Goal: Task Accomplishment & Management: Use online tool/utility

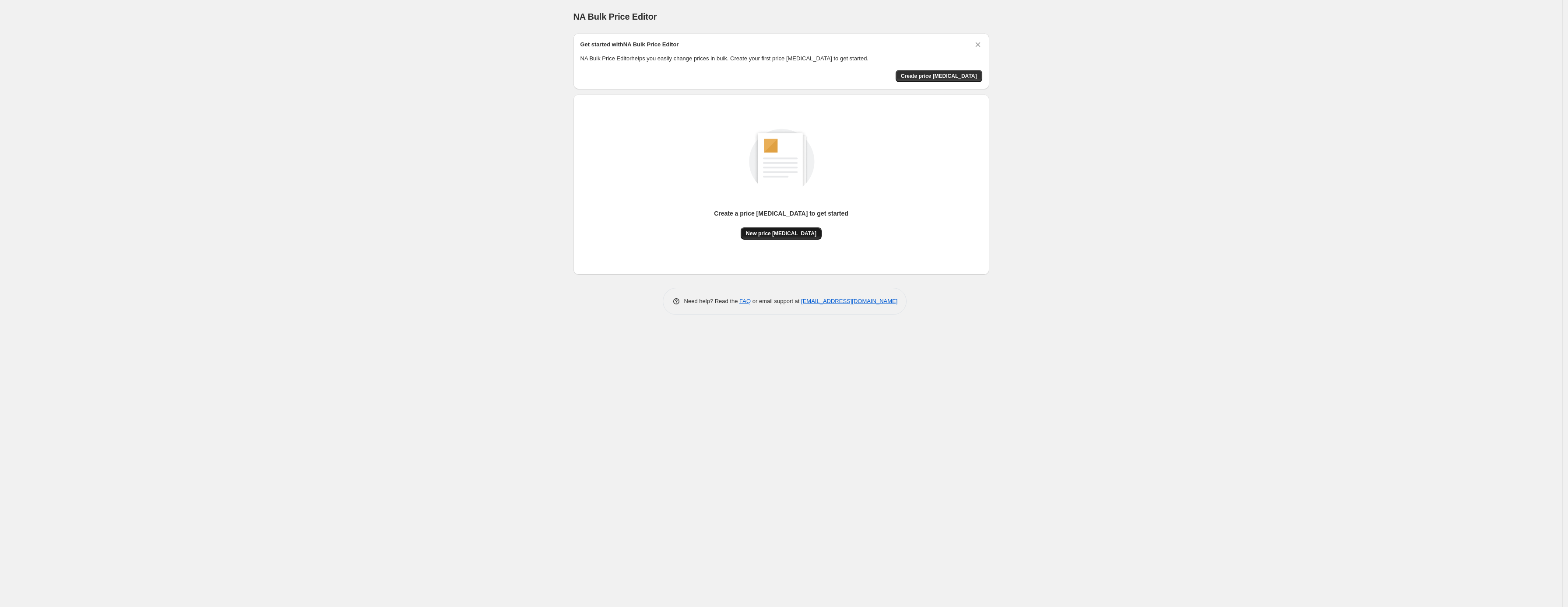
click at [806, 229] on button "New price [MEDICAL_DATA]" at bounding box center [781, 234] width 81 height 12
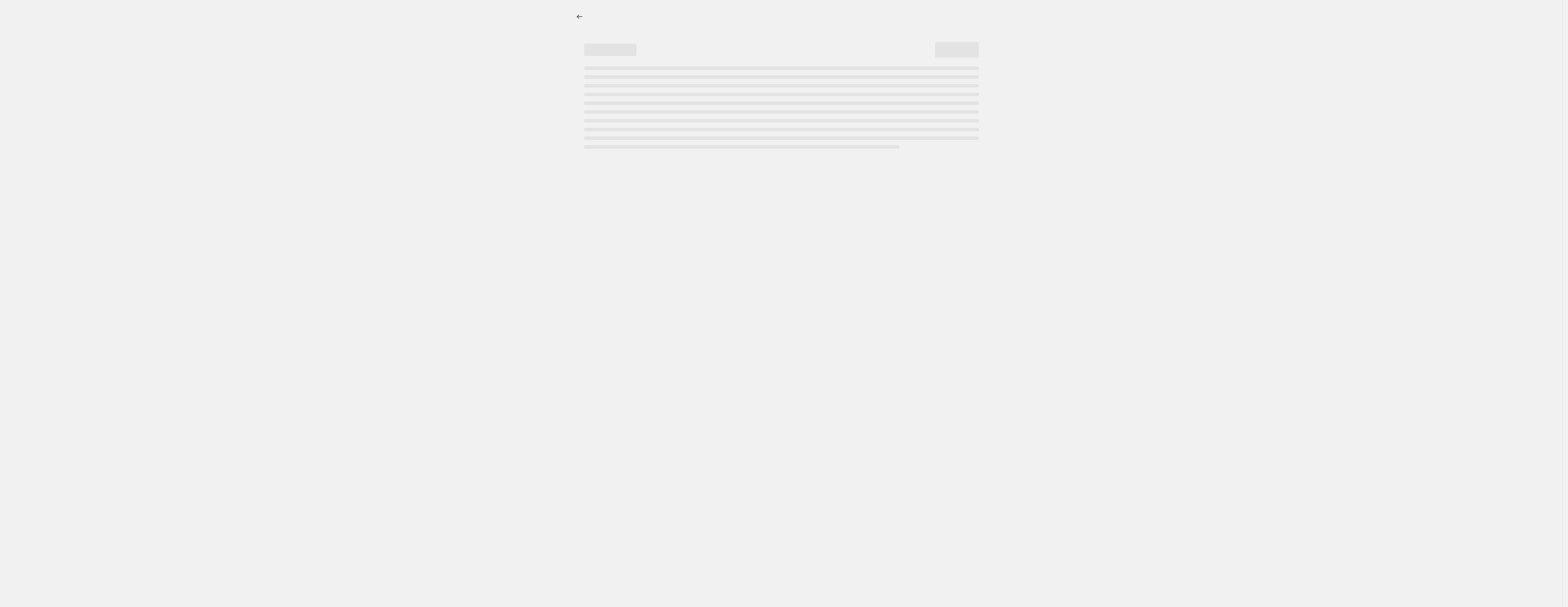
select select "percentage"
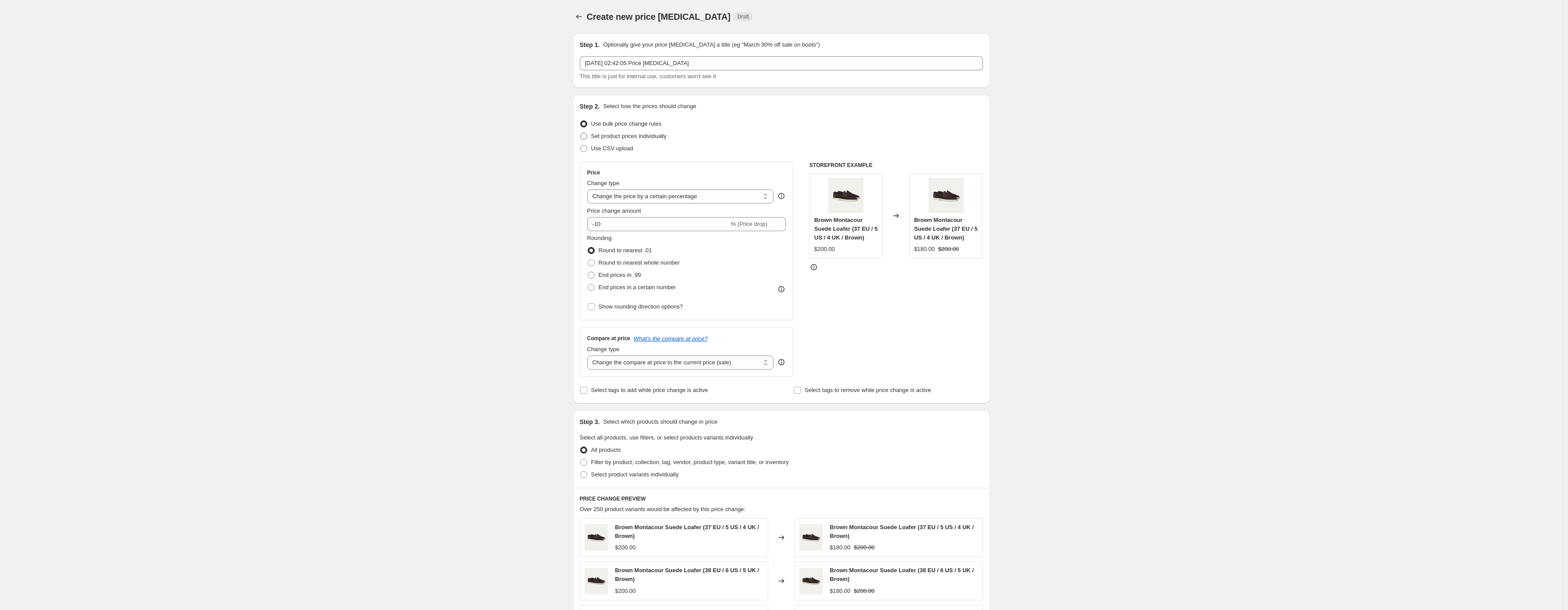
click at [636, 135] on span "Set product prices individually" at bounding box center [629, 136] width 76 height 7
click at [581, 133] on input "Set product prices individually" at bounding box center [580, 133] width 1 height 1
radio input "true"
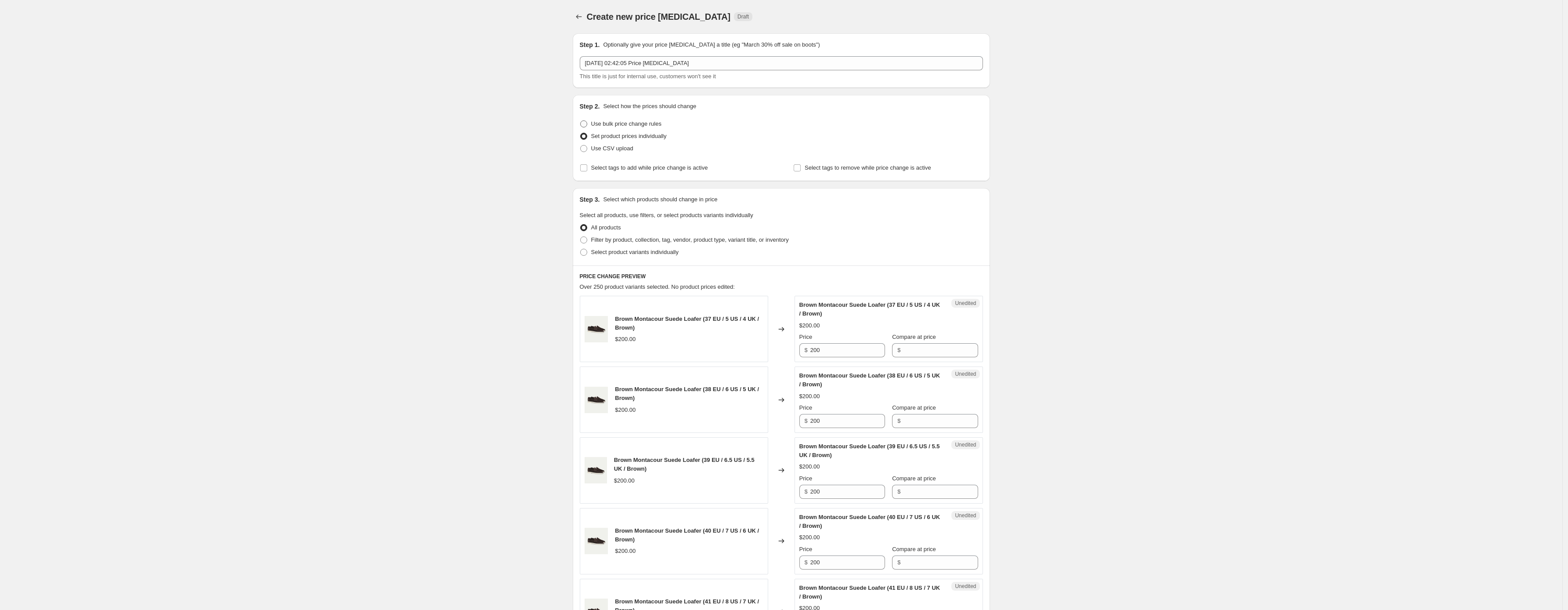
click at [636, 126] on span "Use bulk price change rules" at bounding box center [626, 123] width 70 height 7
click at [581, 121] on input "Use bulk price change rules" at bounding box center [580, 120] width 1 height 1
radio input "true"
select select "percentage"
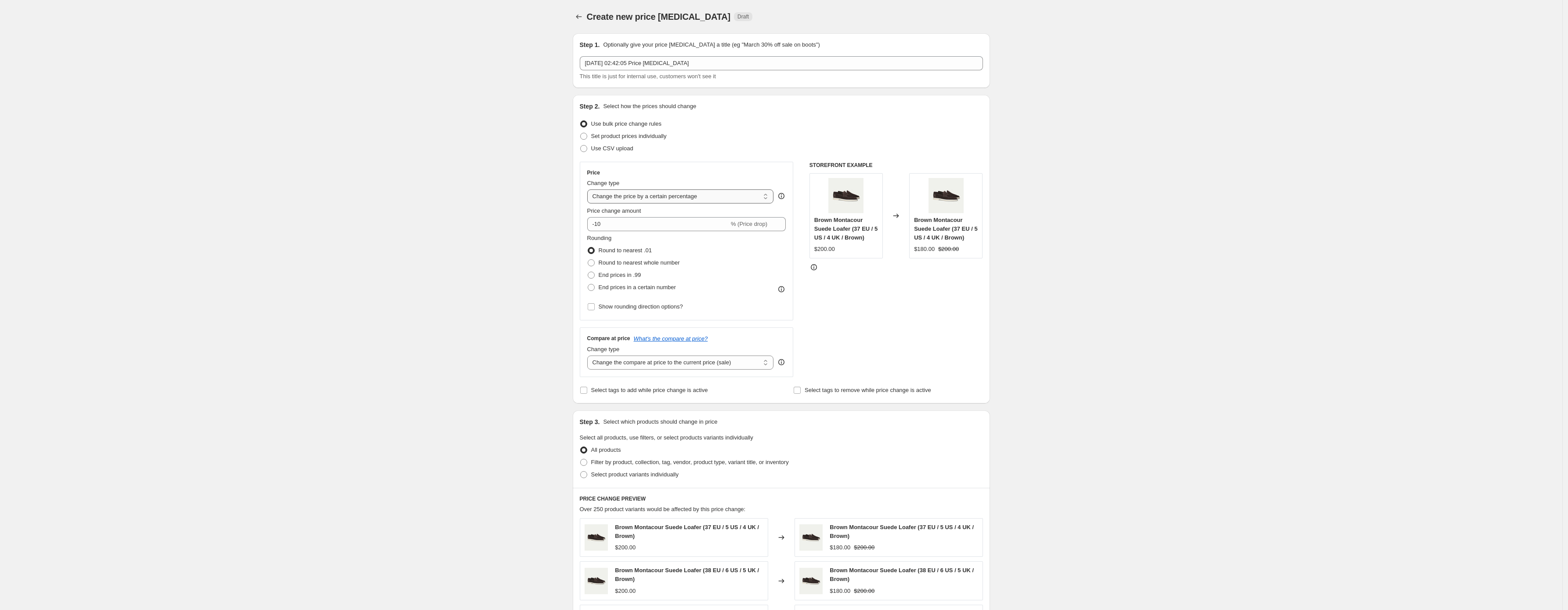
click at [757, 192] on select "Change the price to a certain amount Change the price by a certain amount Chang…" at bounding box center [681, 196] width 187 height 14
click at [593, 260] on span at bounding box center [591, 263] width 7 height 7
click at [588, 260] on input "Round to nearest whole number" at bounding box center [588, 259] width 1 height 1
radio input "true"
click at [595, 284] on span at bounding box center [591, 288] width 7 height 7
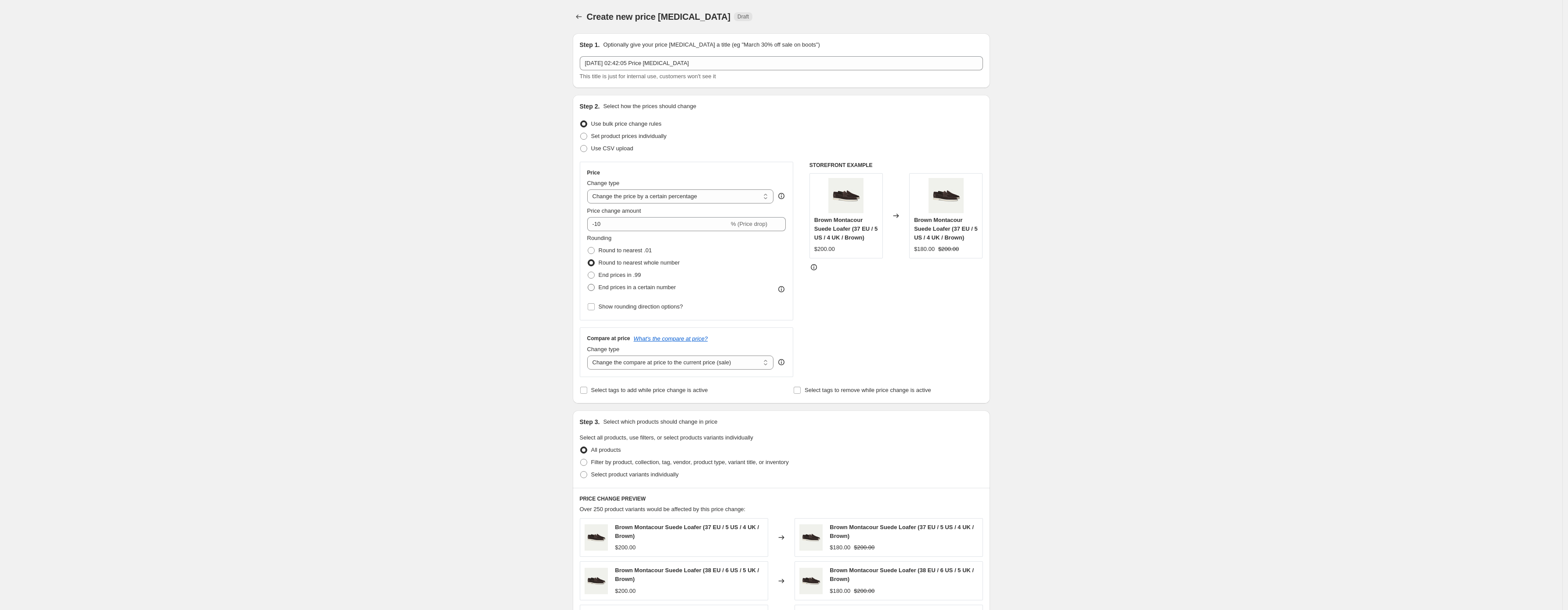
click at [588, 284] on input "End prices in a certain number" at bounding box center [588, 284] width 1 height 1
radio input "true"
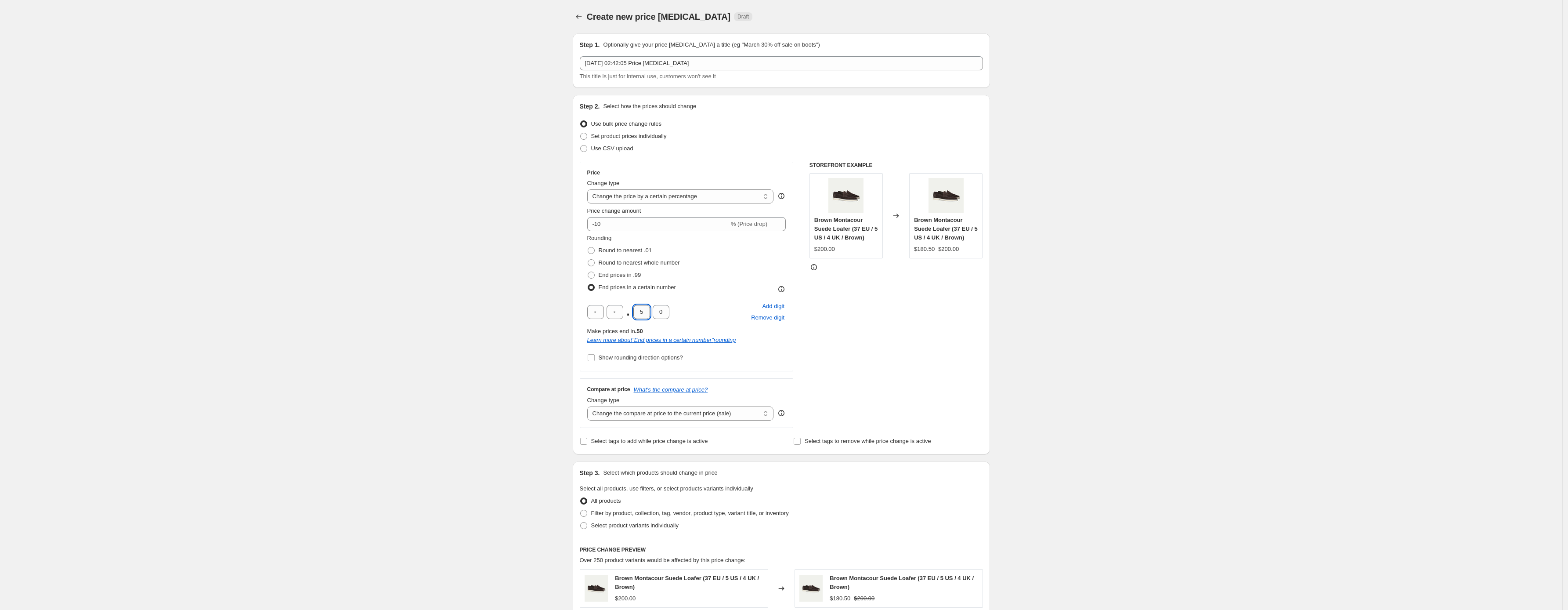
click at [644, 311] on input "5" at bounding box center [641, 312] width 16 height 14
type input "0"
click at [613, 314] on input "text" at bounding box center [614, 312] width 16 height 14
type input "0"
click at [631, 226] on input "-10" at bounding box center [658, 224] width 142 height 14
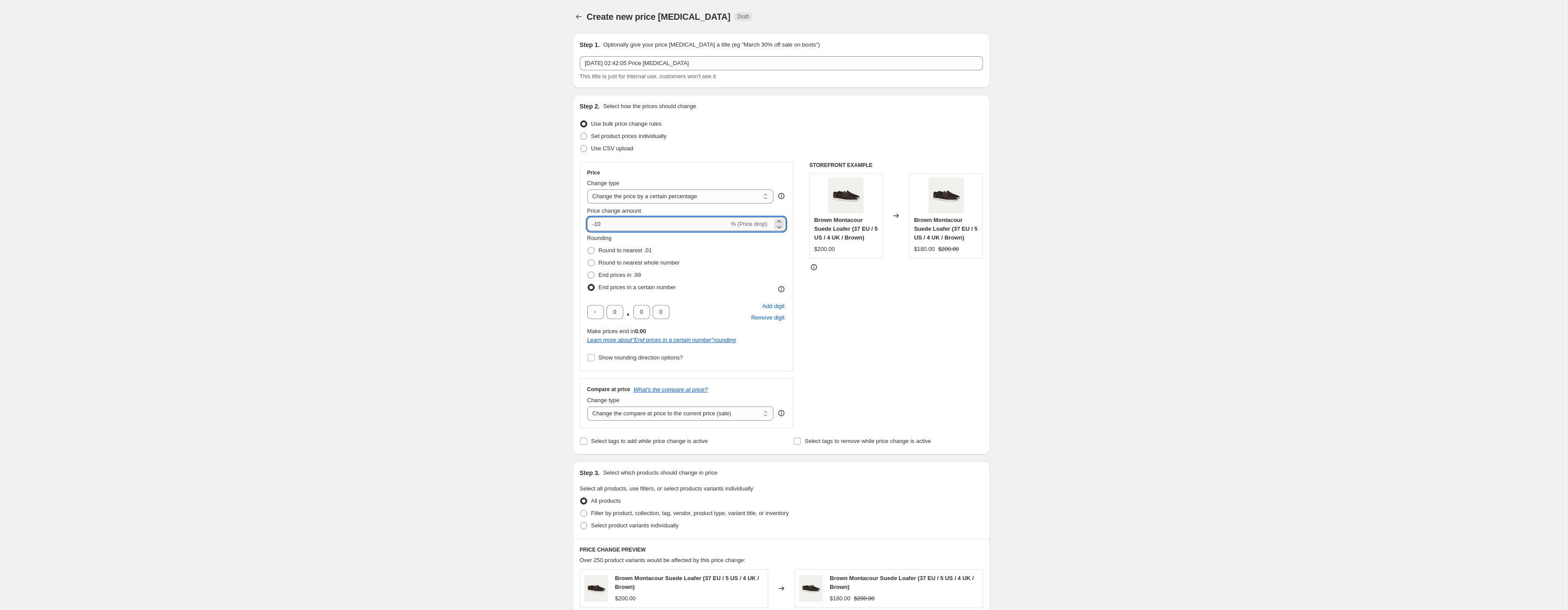
type input "-1"
type input "0"
click at [783, 174] on div "Price" at bounding box center [687, 173] width 199 height 7
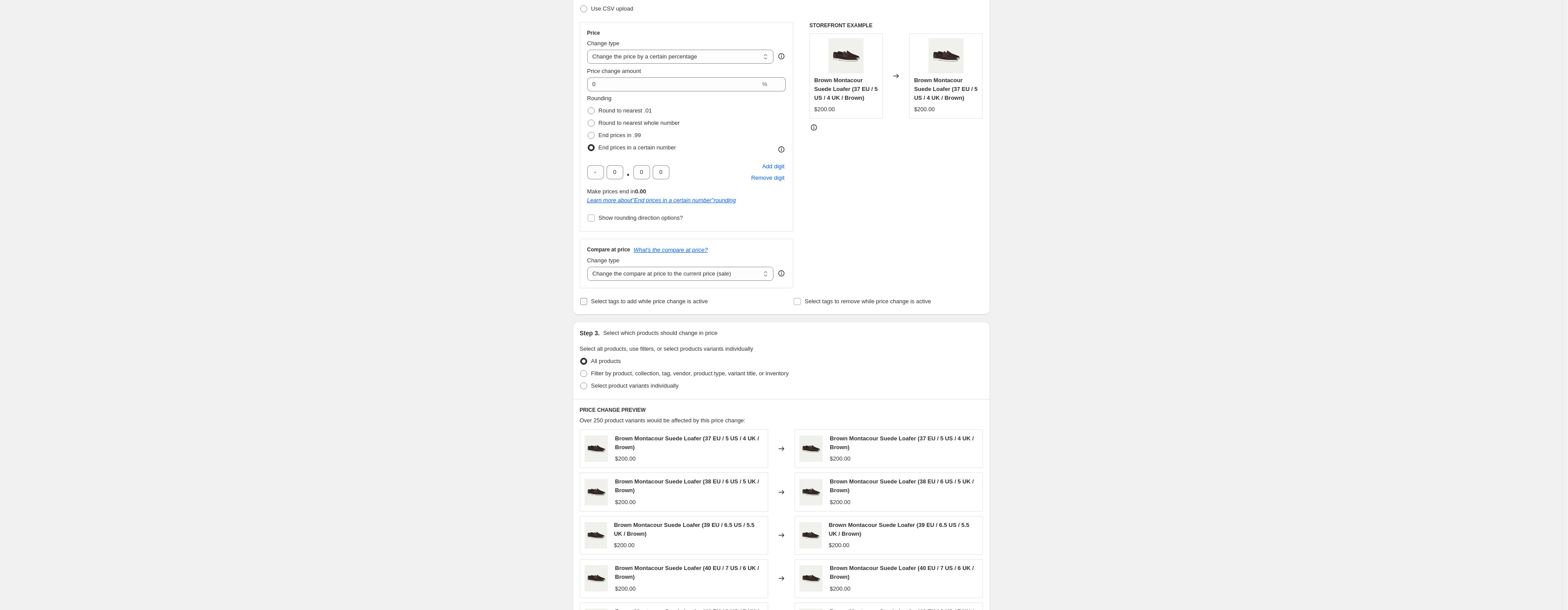
scroll to position [141, 0]
click at [688, 276] on select "Change the compare at price to the current price (sale) Change the compare at p…" at bounding box center [681, 272] width 187 height 14
select select "no_change"
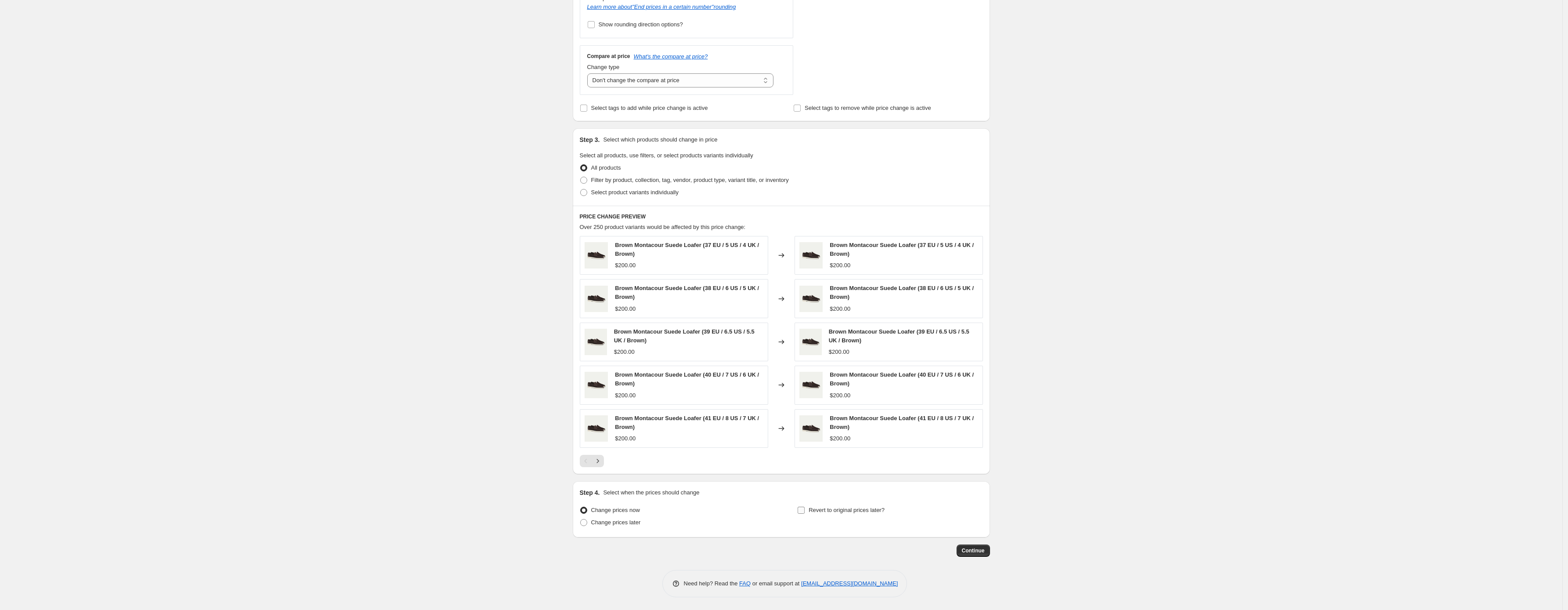
click at [819, 508] on span "Revert to original prices later?" at bounding box center [847, 510] width 76 height 7
click at [804, 508] on input "Revert to original prices later?" at bounding box center [801, 510] width 7 height 7
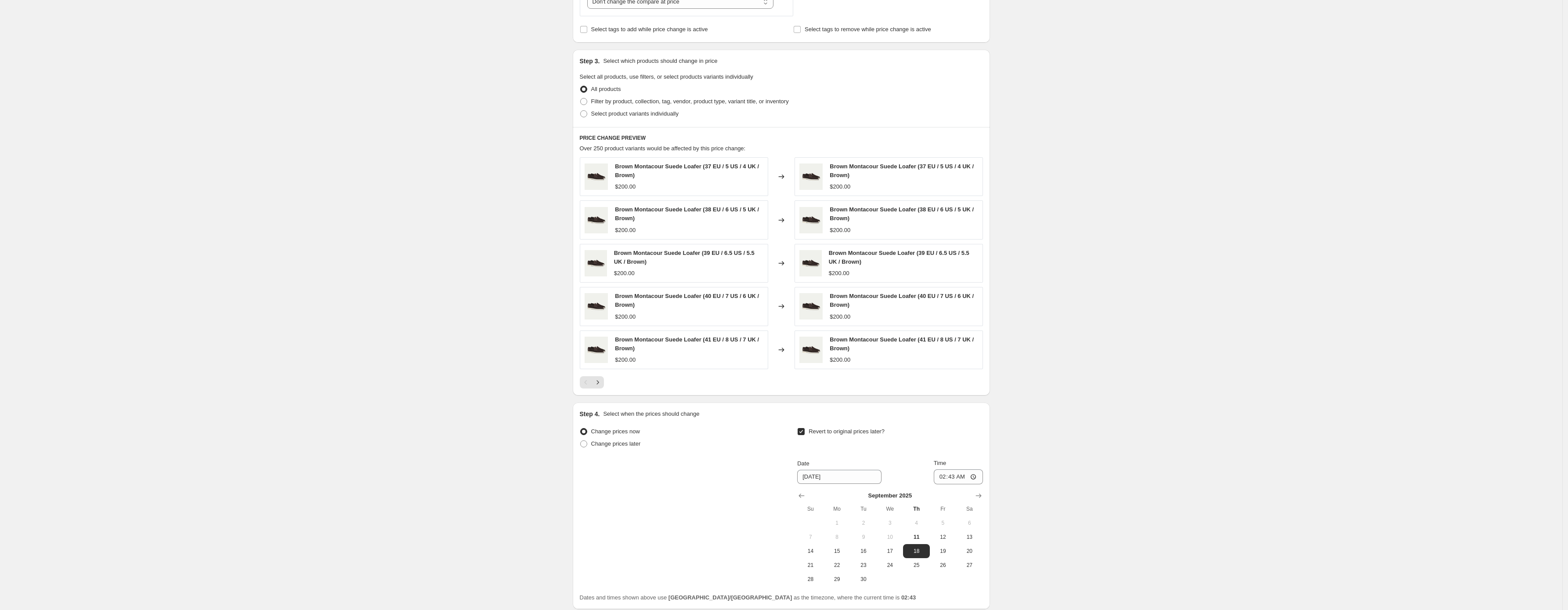
scroll to position [413, 0]
click at [804, 422] on div "Step 4. Select when the prices should change Change prices now Change prices la…" at bounding box center [781, 504] width 403 height 193
click at [803, 430] on input "Revert to original prices later?" at bounding box center [801, 430] width 7 height 7
checkbox input "false"
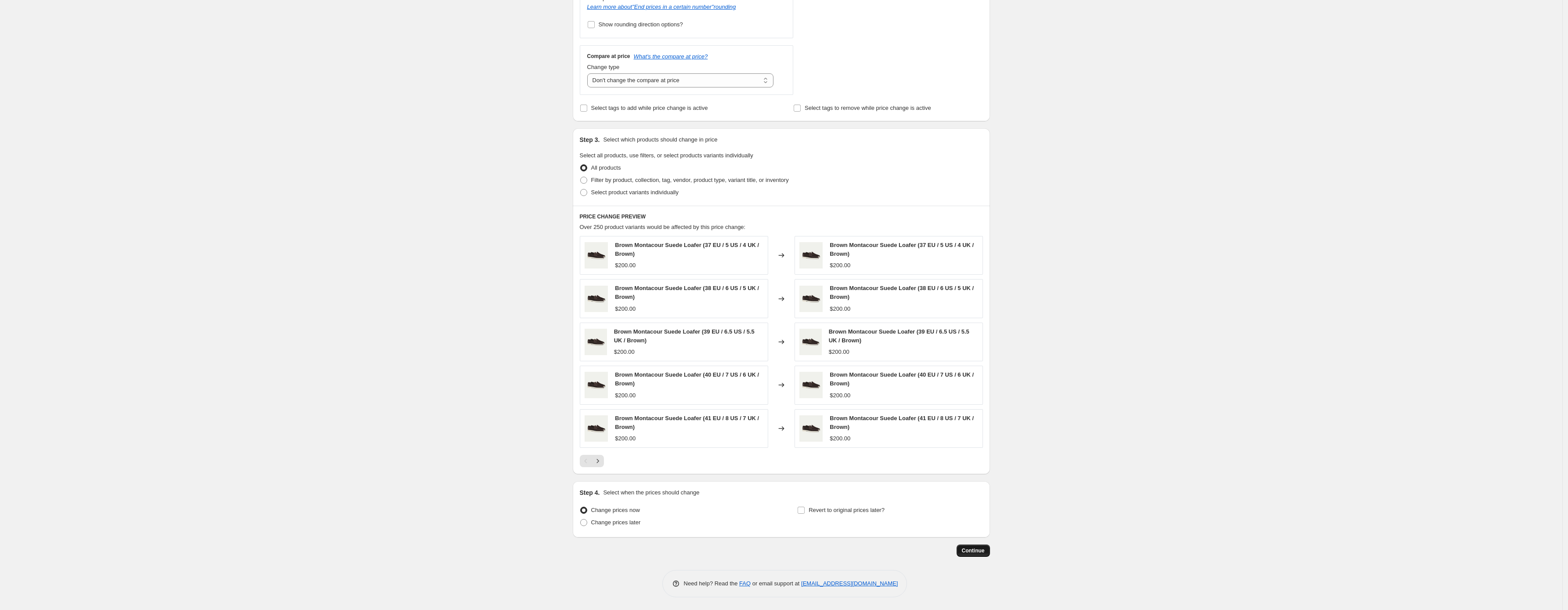
click at [966, 556] on button "Continue" at bounding box center [973, 551] width 34 height 12
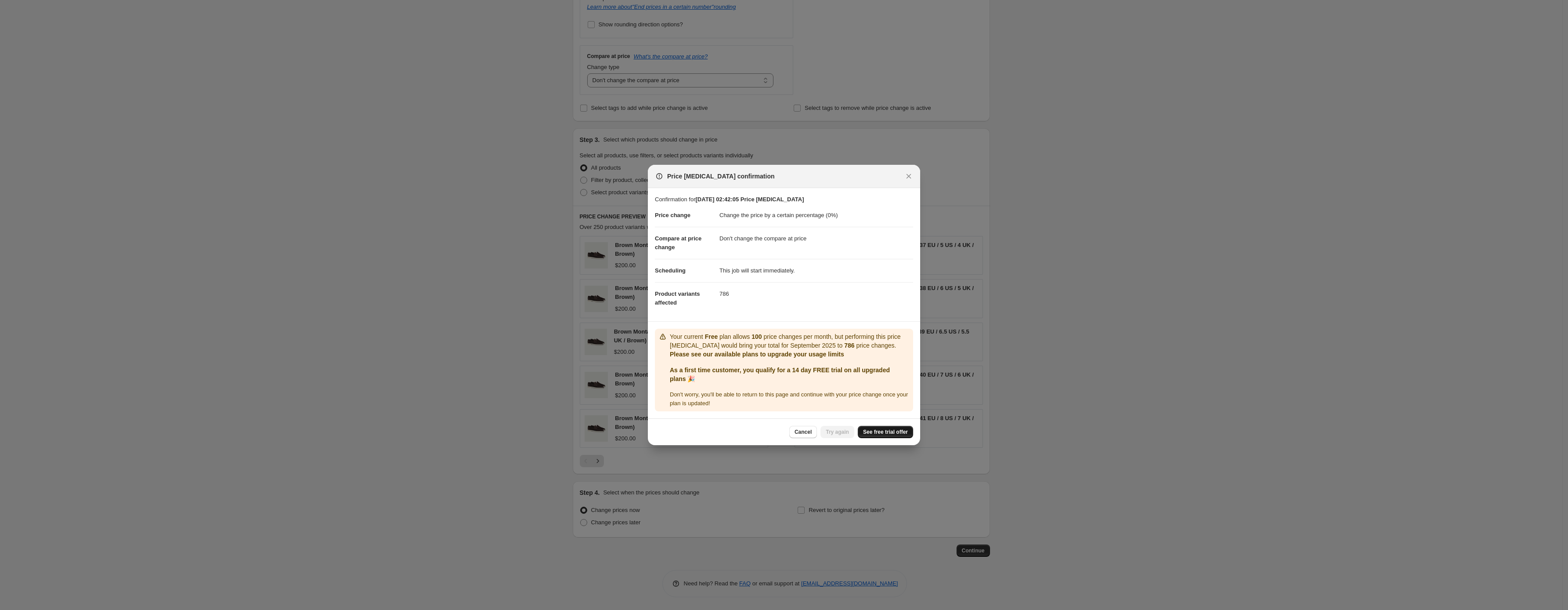
click at [889, 429] on span "See free trial offer" at bounding box center [885, 432] width 45 height 7
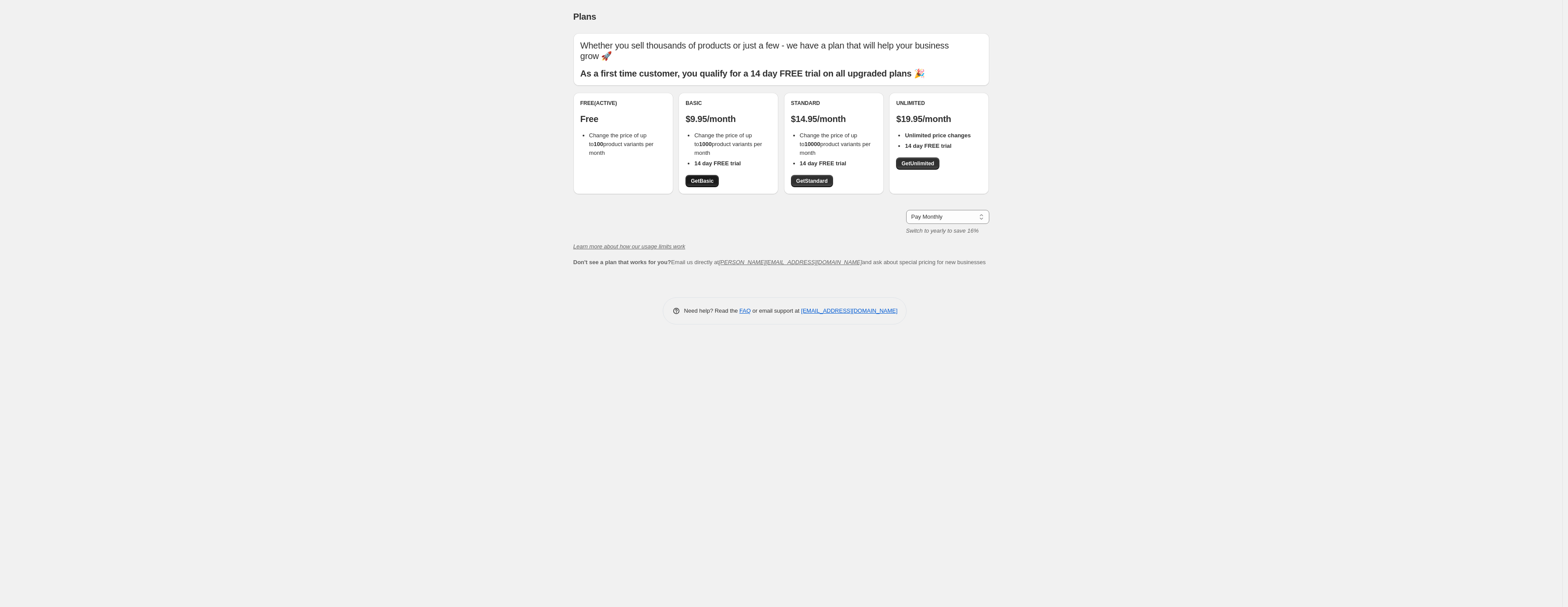
click at [707, 178] on span "Get Basic" at bounding box center [702, 181] width 23 height 7
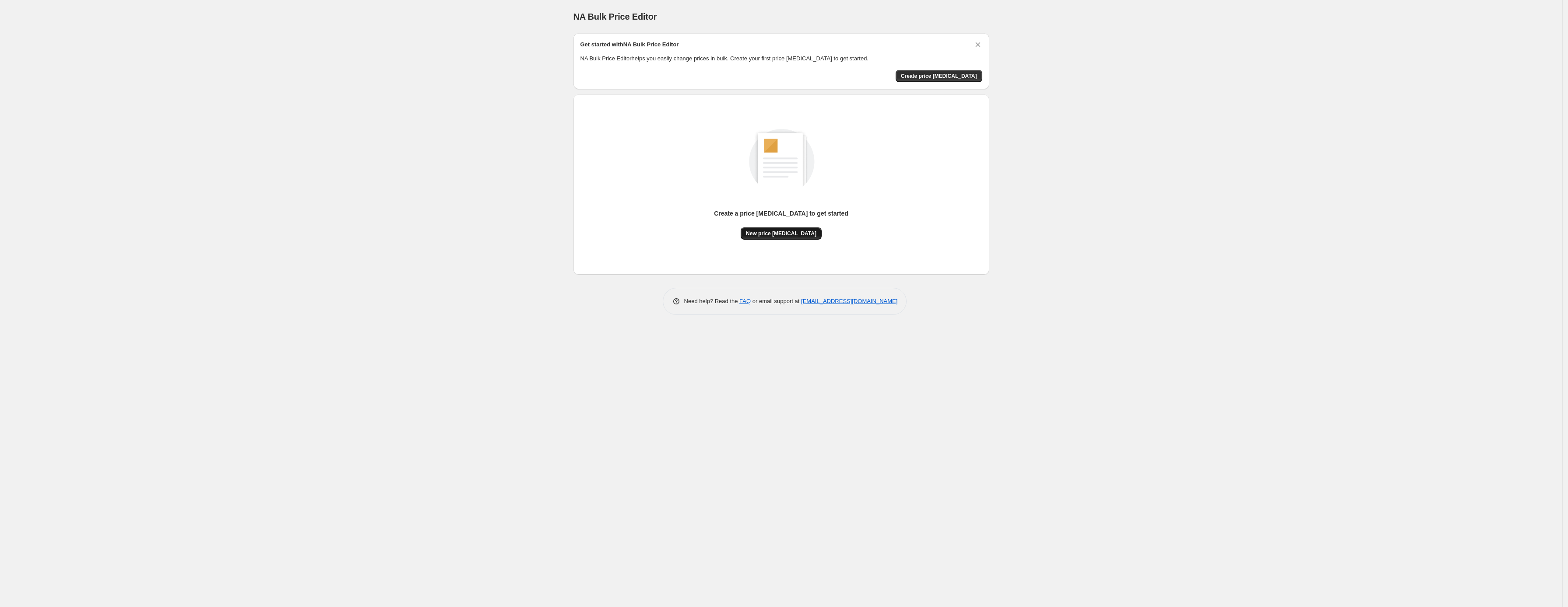
click at [775, 239] on button "New price [MEDICAL_DATA]" at bounding box center [781, 234] width 81 height 12
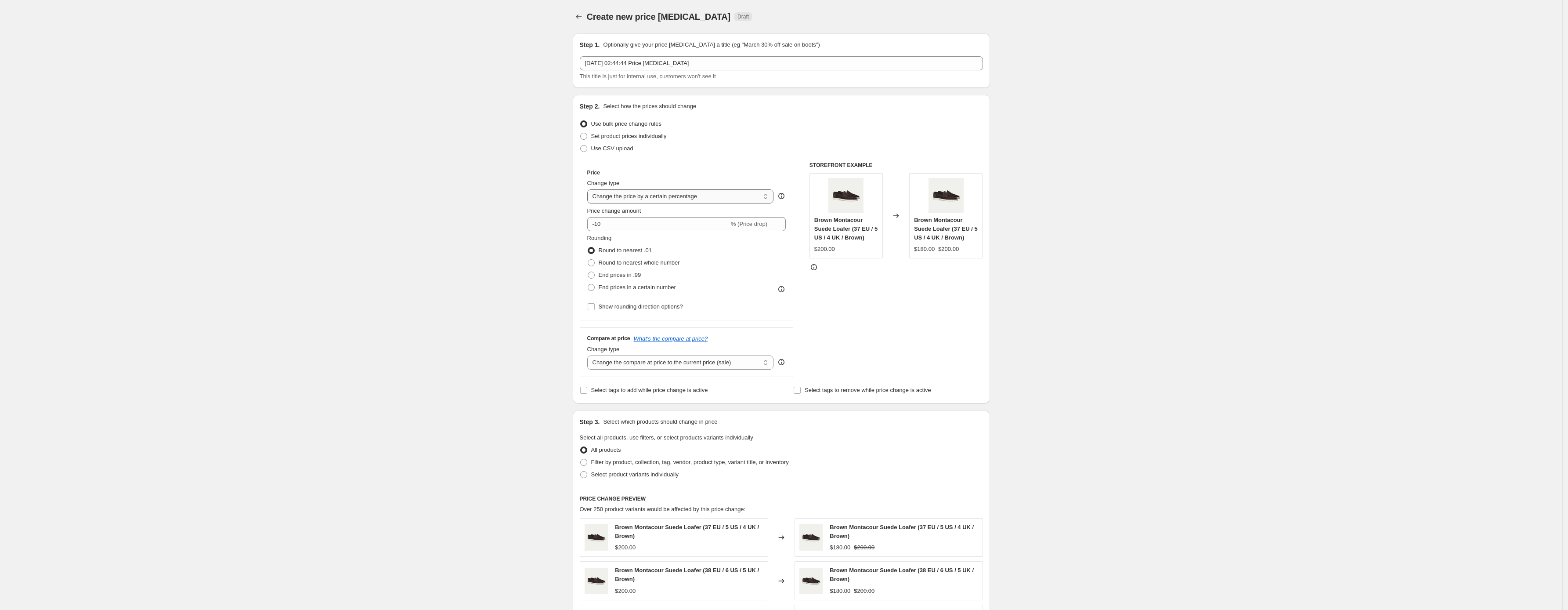
click at [648, 197] on select "Change the price to a certain amount Change the price by a certain amount Chang…" at bounding box center [681, 196] width 187 height 14
select select "to"
type input "80.00"
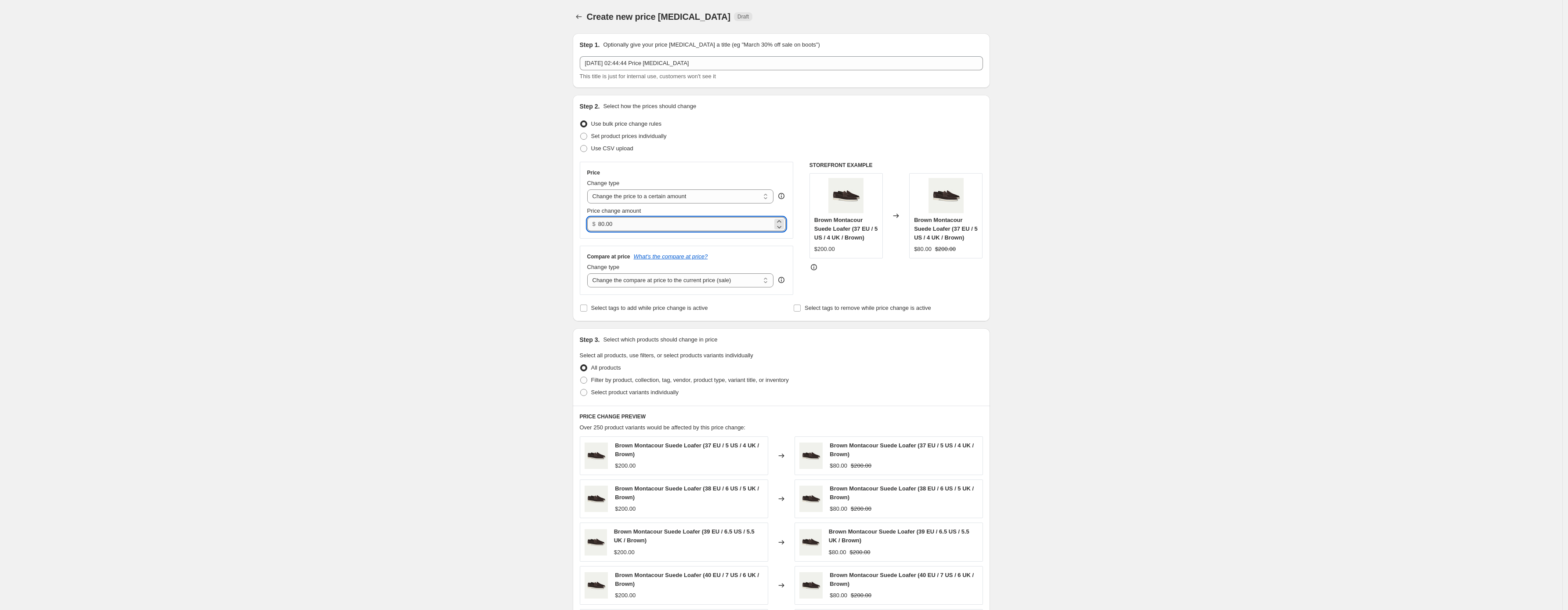
click at [720, 222] on input "80.00" at bounding box center [685, 224] width 175 height 14
click at [714, 200] on select "Change the price to a certain amount Change the price by a certain amount Chang…" at bounding box center [681, 196] width 187 height 14
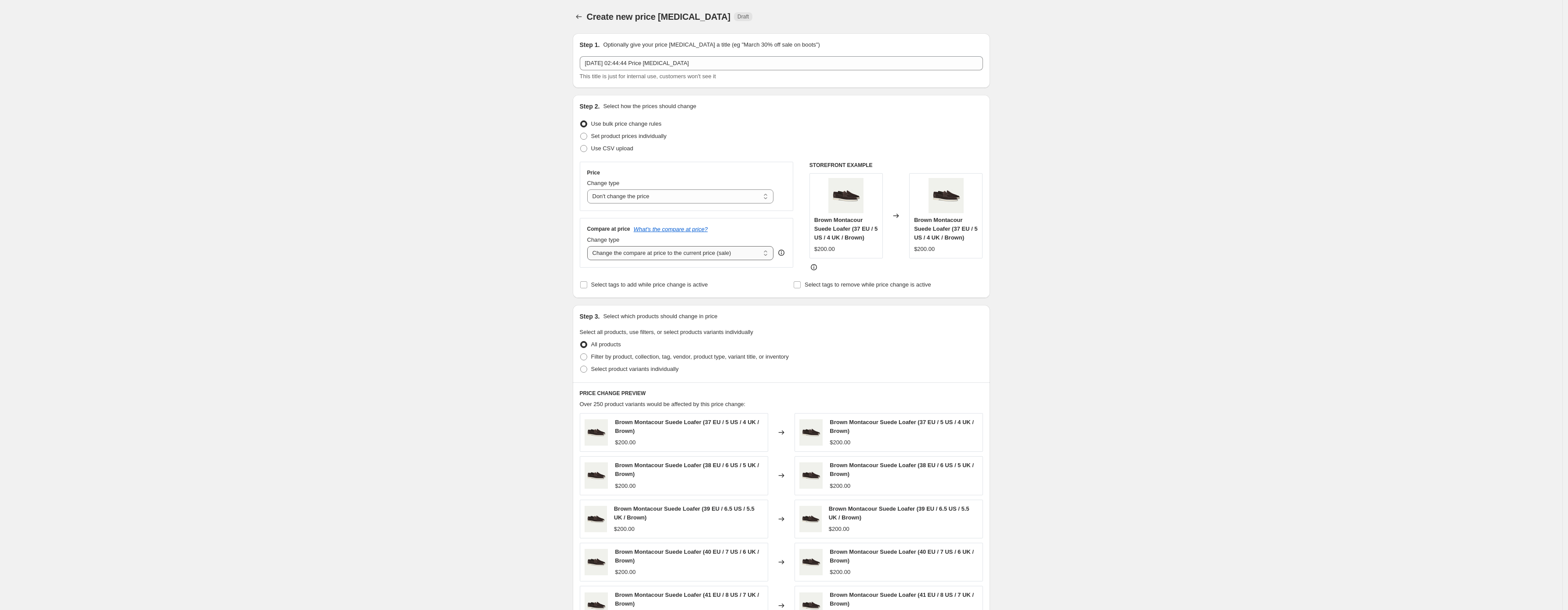
click at [738, 254] on select "Change the compare at price to the current price (sale) Change the compare at p…" at bounding box center [681, 253] width 187 height 14
click at [680, 197] on select "Change the price to a certain amount Change the price by a certain amount Chang…" at bounding box center [681, 196] width 187 height 14
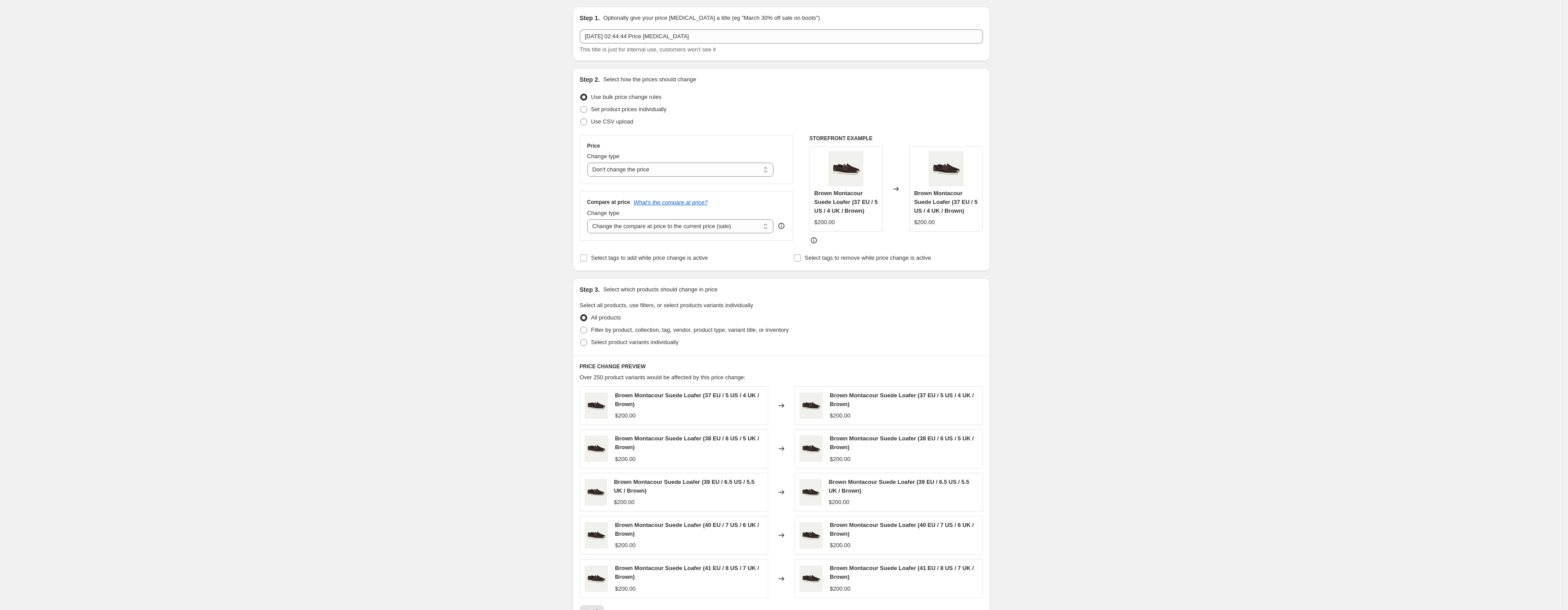
scroll to position [26, 0]
click at [637, 229] on select "Change the compare at price to the current price (sale) Change the compare at p…" at bounding box center [681, 227] width 187 height 14
click at [652, 176] on select "Change the price to a certain amount Change the price by a certain amount Chang…" at bounding box center [681, 171] width 187 height 14
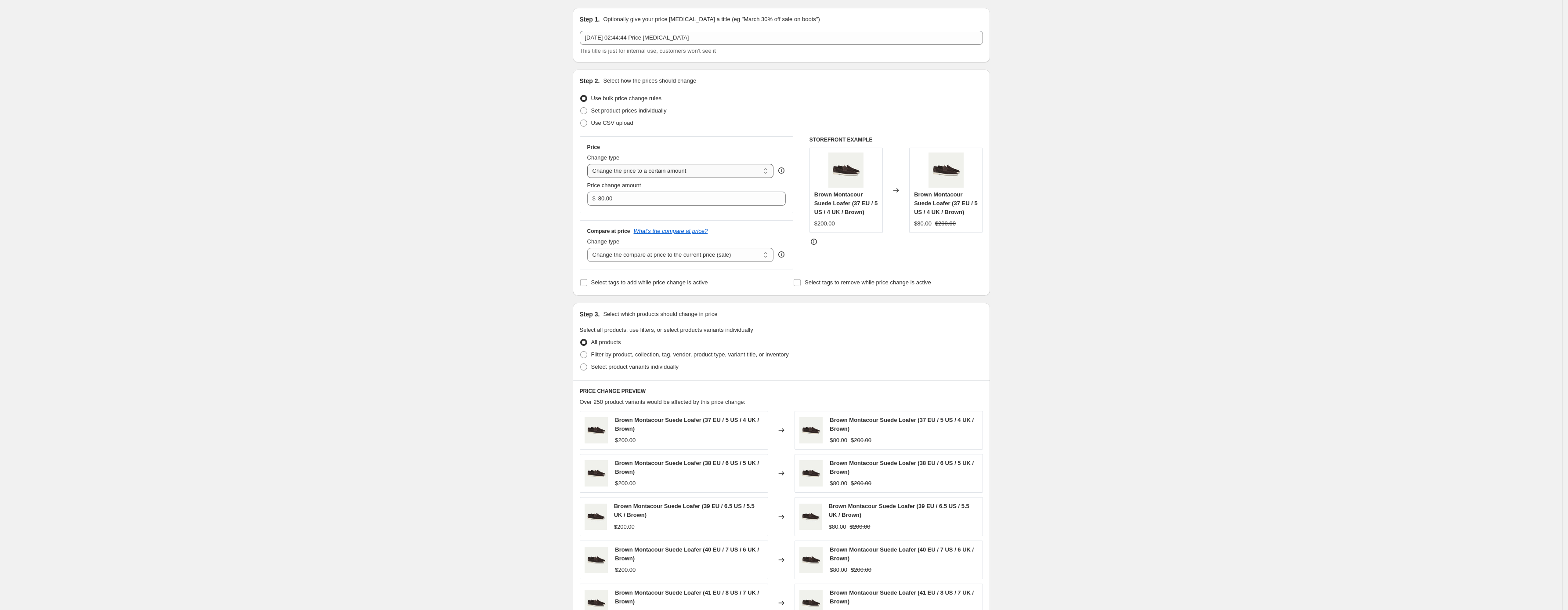
click at [671, 170] on select "Change the price to a certain amount Change the price by a certain amount Chang…" at bounding box center [681, 171] width 187 height 14
select select "bcap"
type input "-12.00"
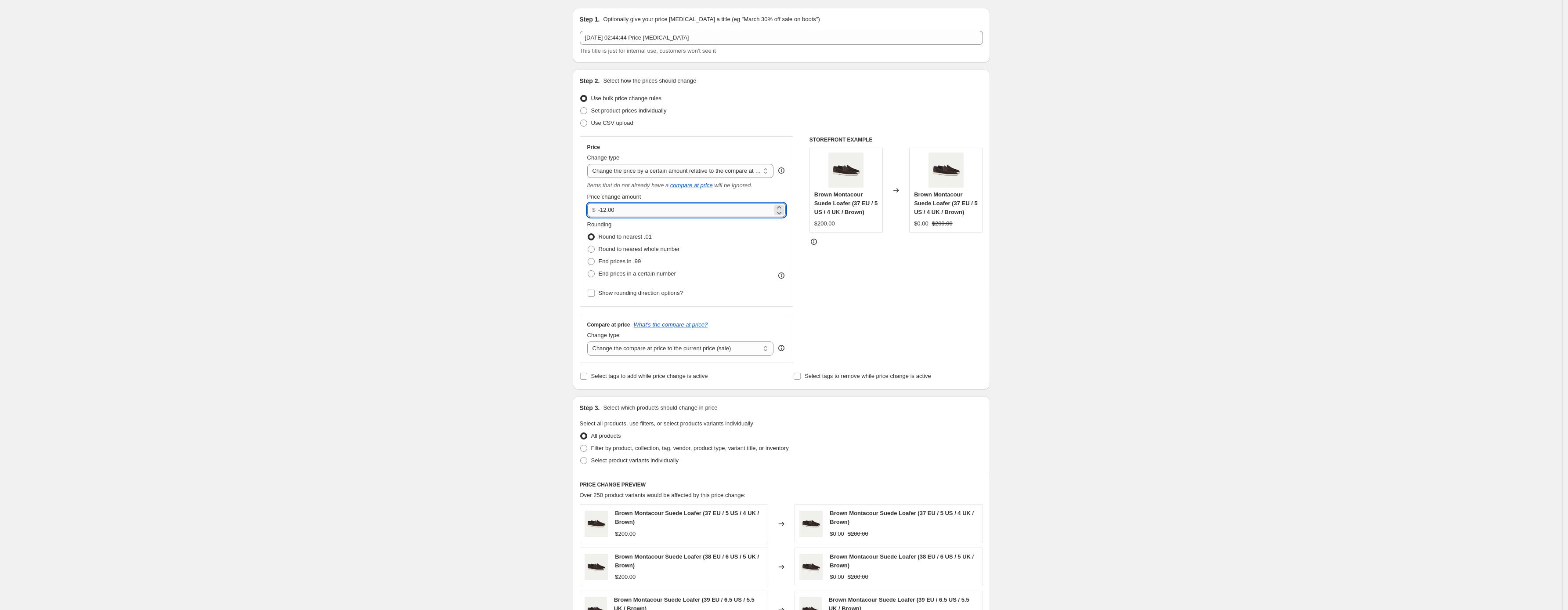
click at [658, 212] on input "-12.00" at bounding box center [685, 210] width 175 height 14
type input "0.00"
click at [764, 226] on div "Rounding Round to nearest .01 Round to nearest whole number End prices in .99 E…" at bounding box center [687, 250] width 199 height 60
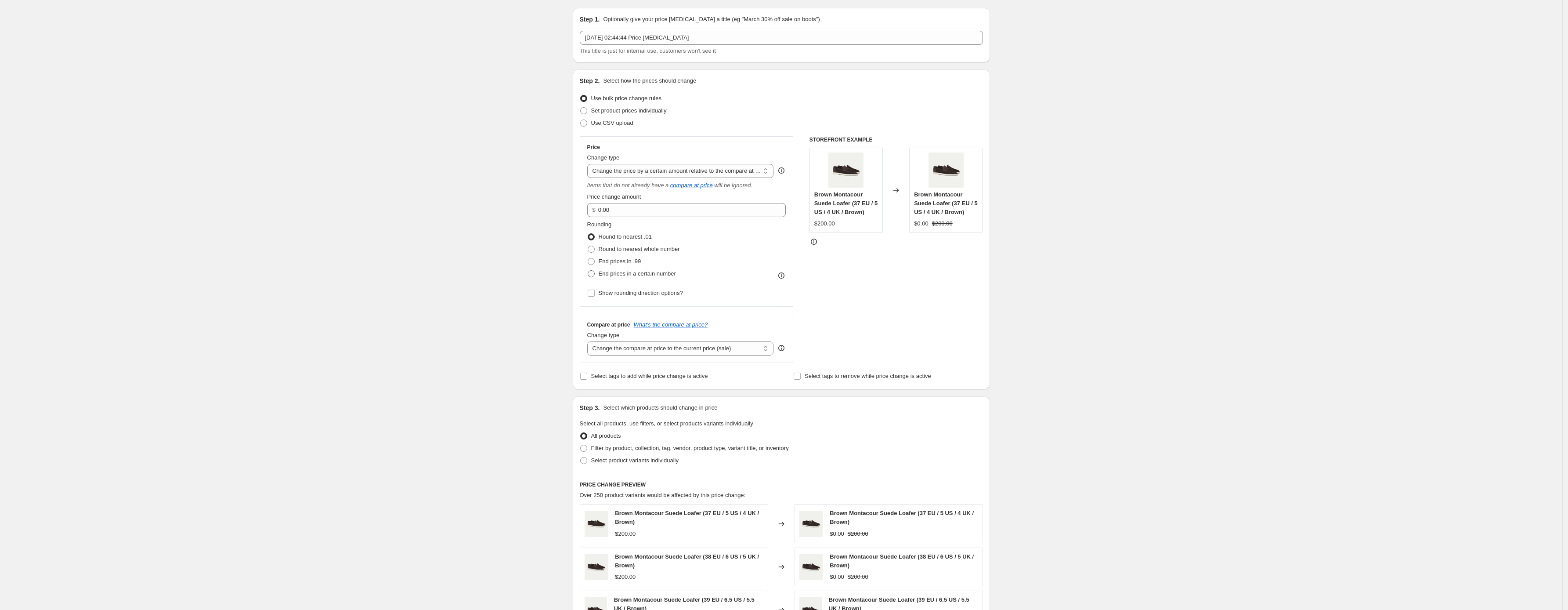
click at [624, 276] on span "End prices in a certain number" at bounding box center [637, 273] width 78 height 7
click at [588, 271] on input "End prices in a certain number" at bounding box center [588, 270] width 1 height 1
radio input "true"
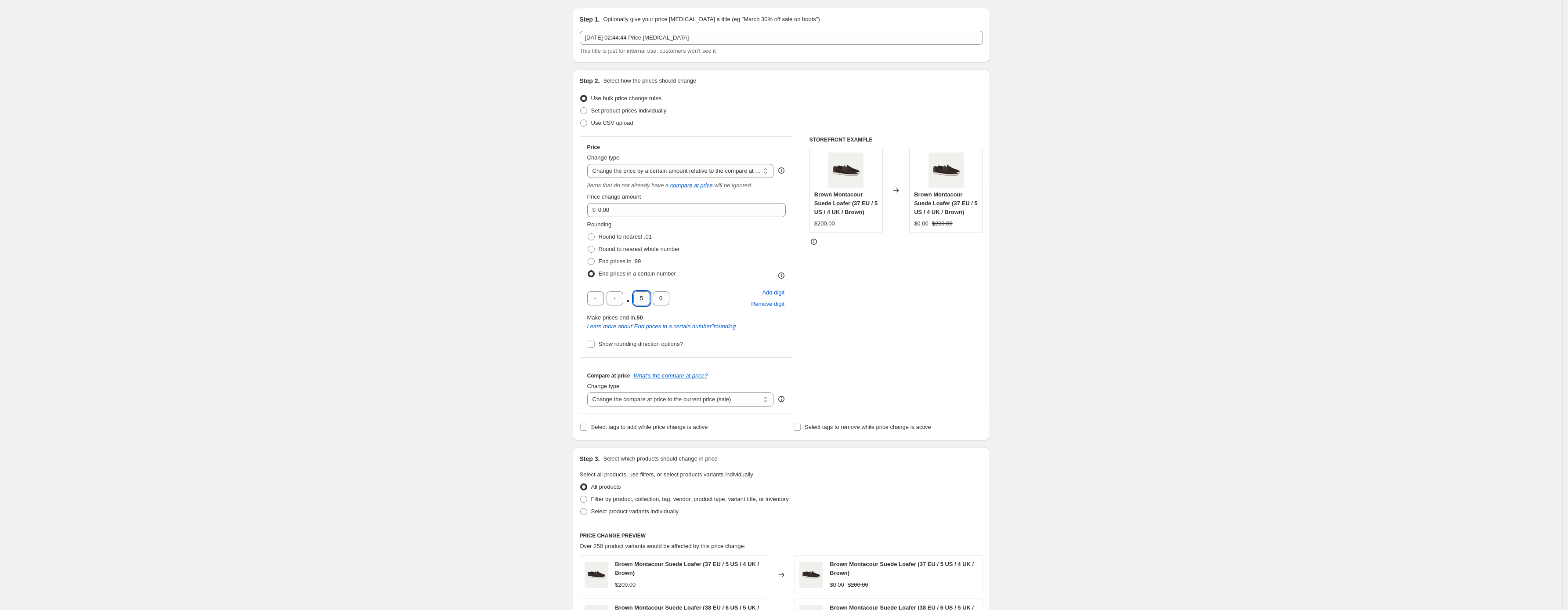
click at [647, 300] on input "5" at bounding box center [641, 298] width 16 height 14
type input "0"
click at [622, 296] on input "text" at bounding box center [614, 298] width 16 height 14
type input "0"
click at [698, 301] on div "0 . 0 0 Add digit Remove digit" at bounding box center [687, 298] width 199 height 23
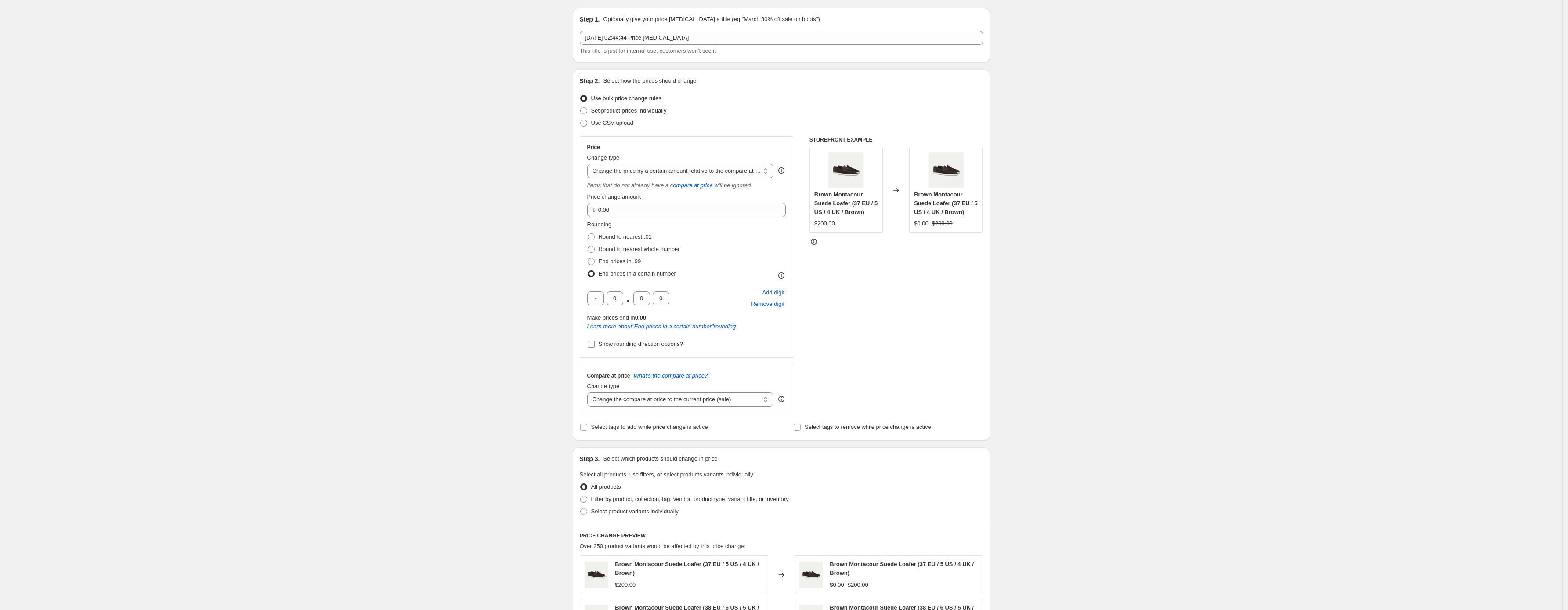
click at [655, 345] on span "Show rounding direction options?" at bounding box center [641, 344] width 84 height 7
click at [595, 345] on input "Show rounding direction options?" at bounding box center [591, 344] width 7 height 7
checkbox input "true"
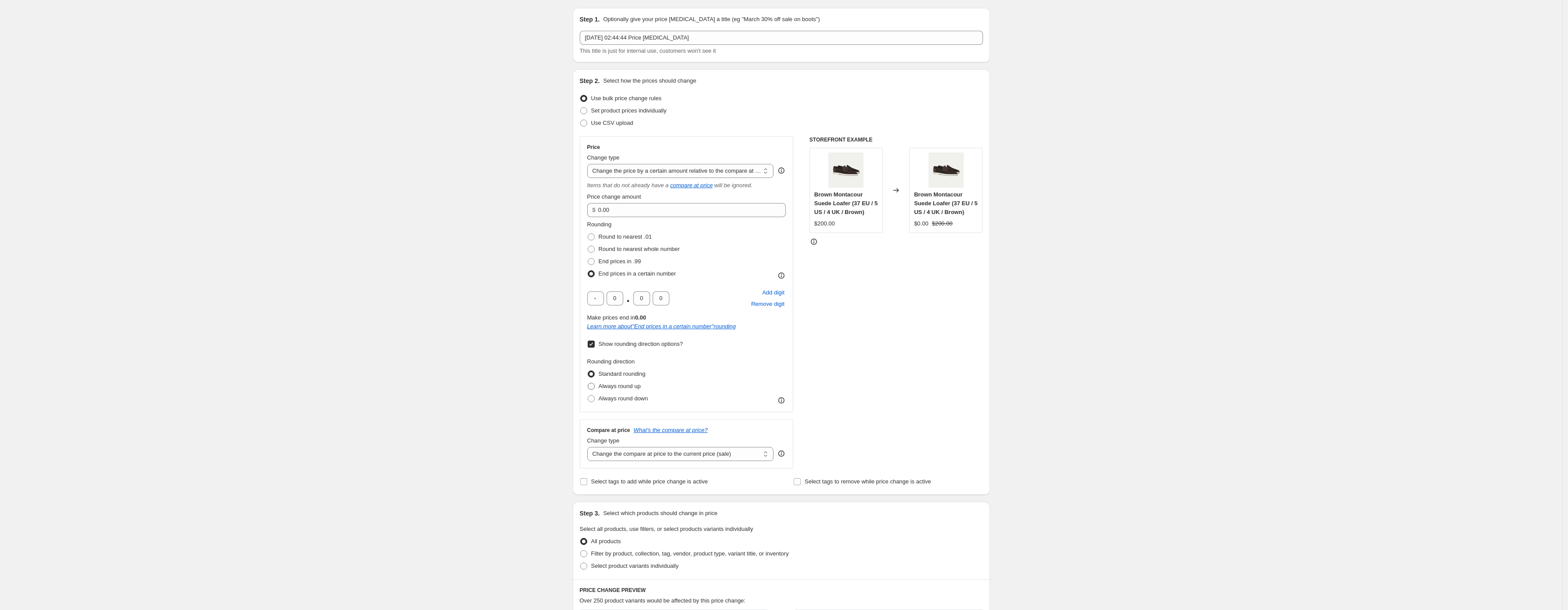
click at [614, 386] on span "Always round up" at bounding box center [619, 386] width 42 height 7
click at [588, 383] on input "Always round up" at bounding box center [588, 383] width 1 height 1
radio input "true"
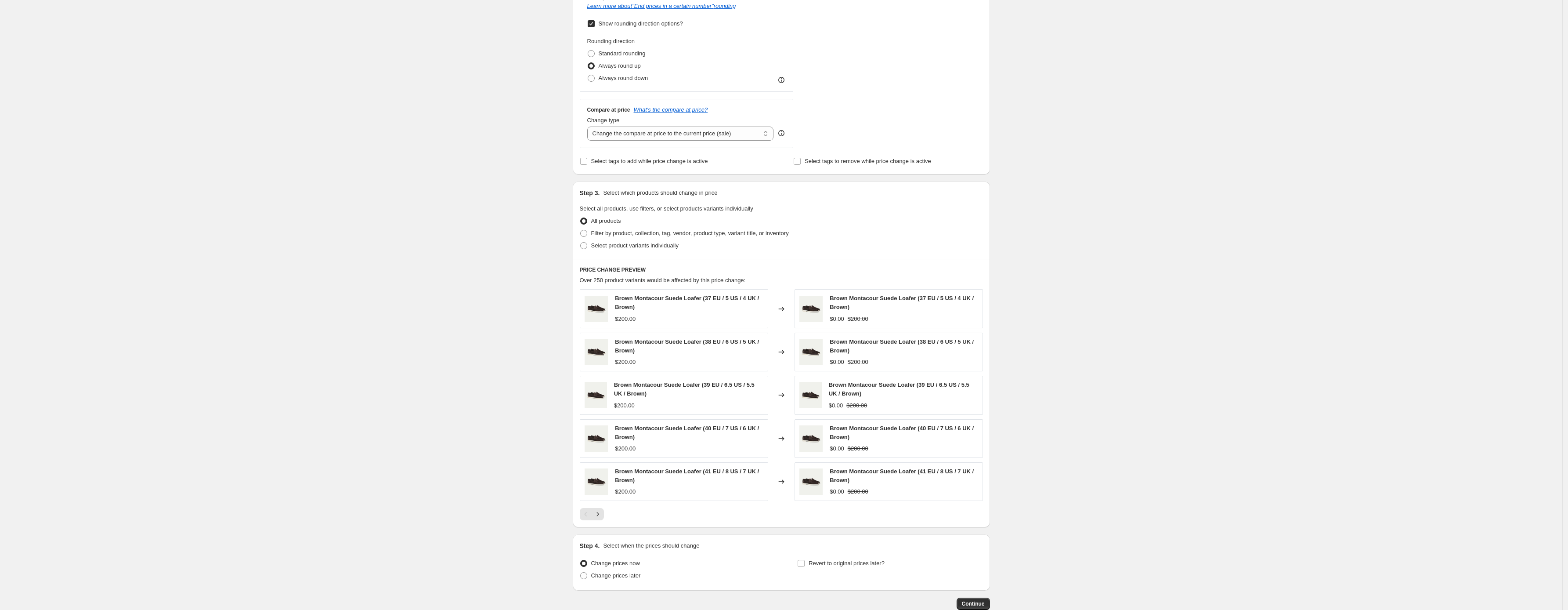
scroll to position [400, 0]
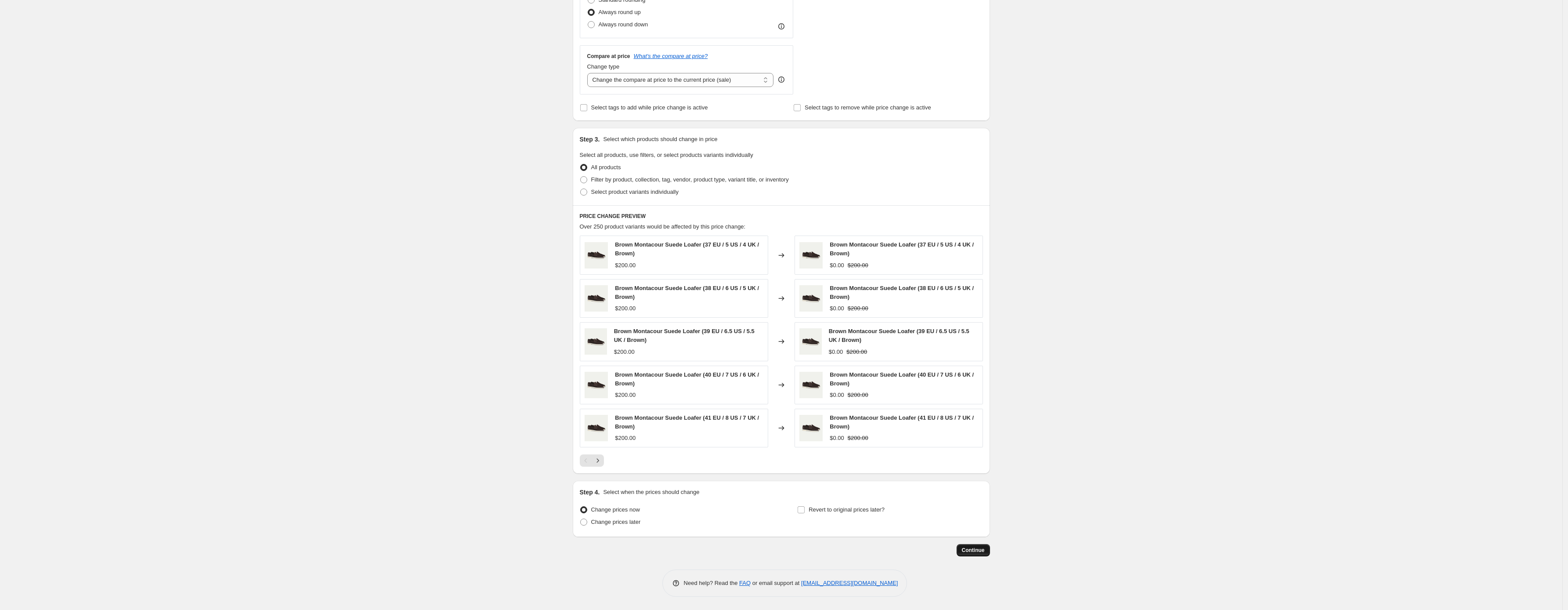
click at [980, 551] on span "Continue" at bounding box center [973, 551] width 23 height 7
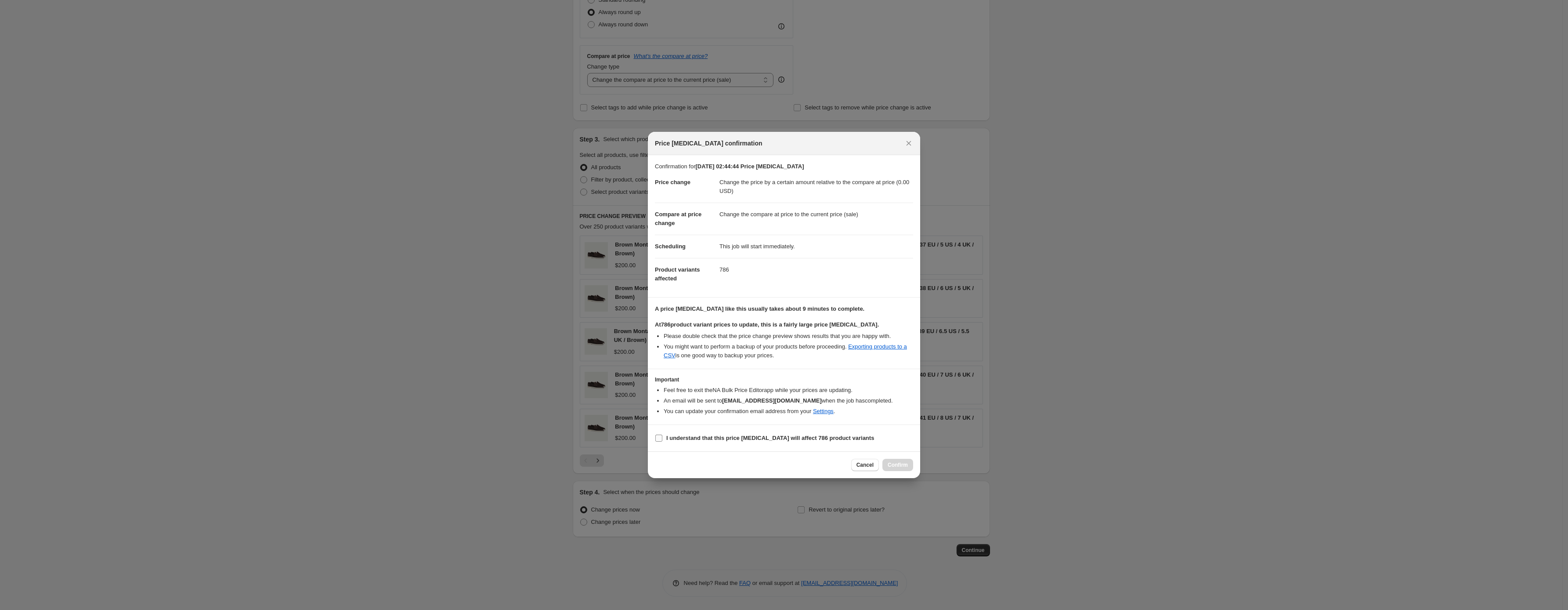
click at [665, 435] on label "I understand that this price [MEDICAL_DATA] will affect 786 product variants" at bounding box center [764, 438] width 219 height 12
click at [662, 435] on input "I understand that this price [MEDICAL_DATA] will affect 786 product variants" at bounding box center [659, 438] width 7 height 7
checkbox input "true"
click at [912, 141] on icon "Close" at bounding box center [909, 143] width 9 height 9
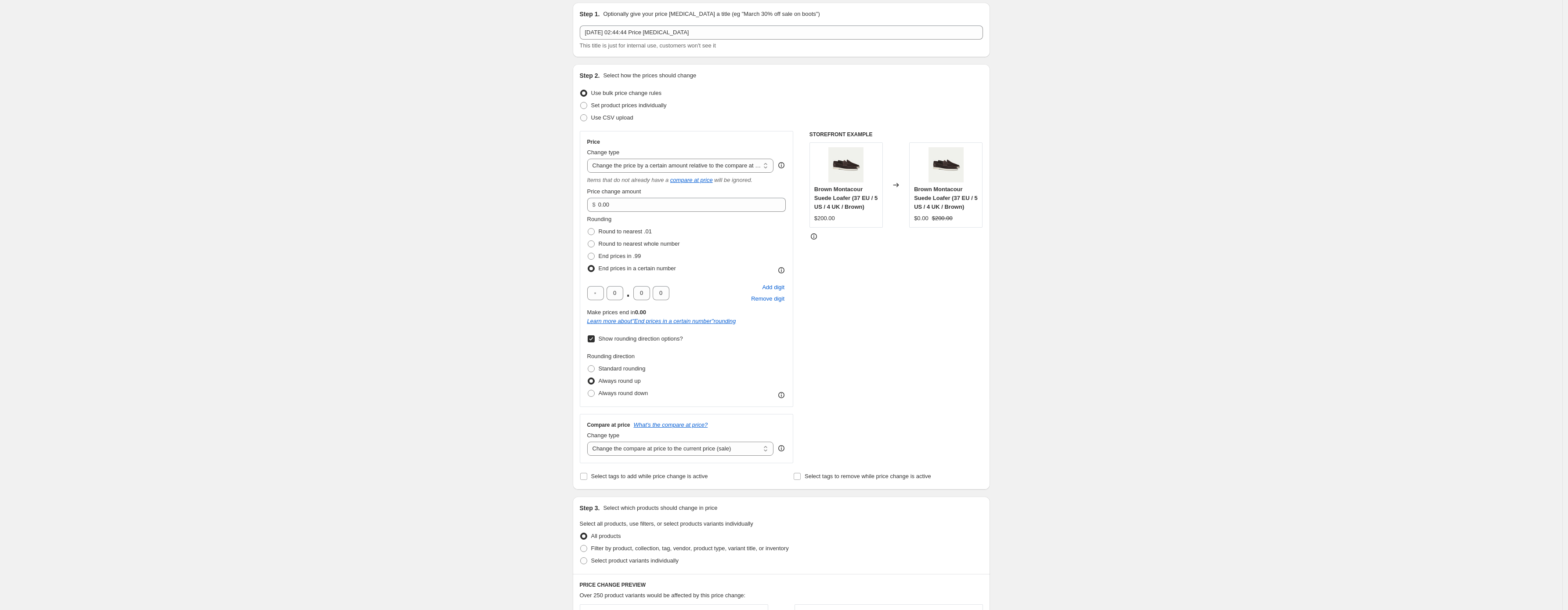
scroll to position [32, 0]
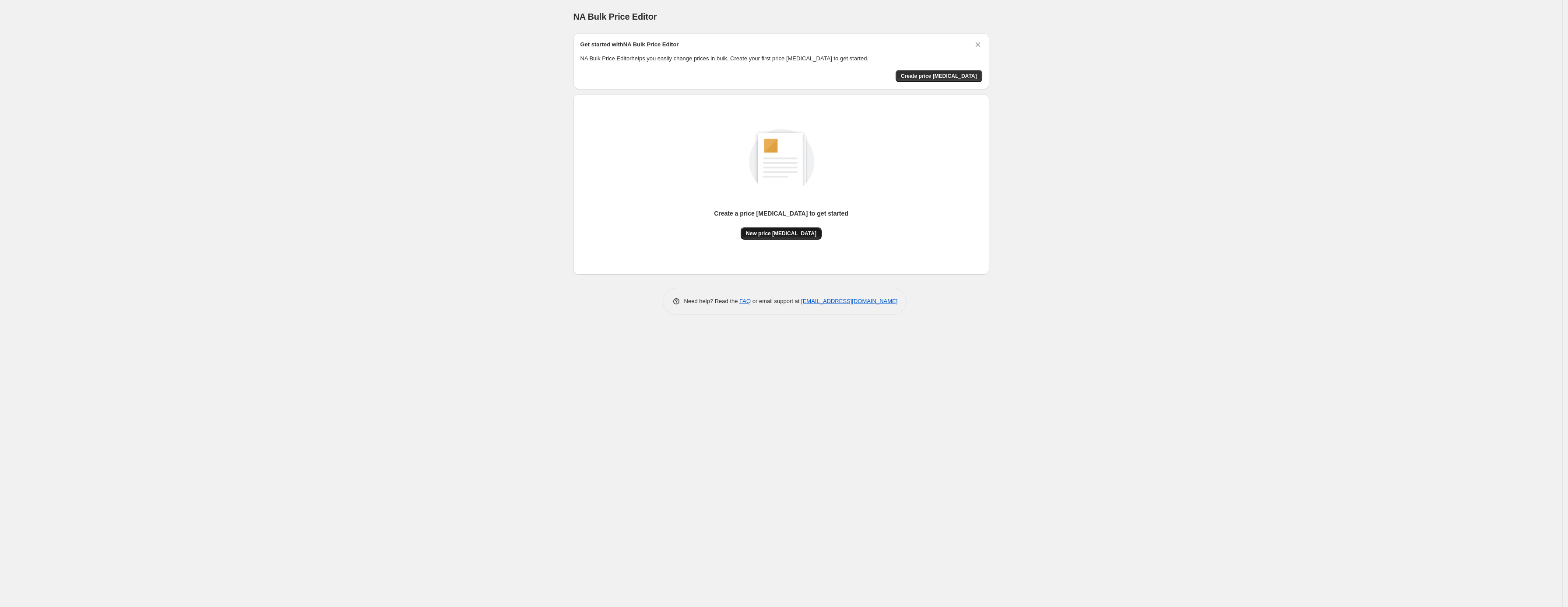
click at [786, 231] on span "New price [MEDICAL_DATA]" at bounding box center [781, 234] width 71 height 7
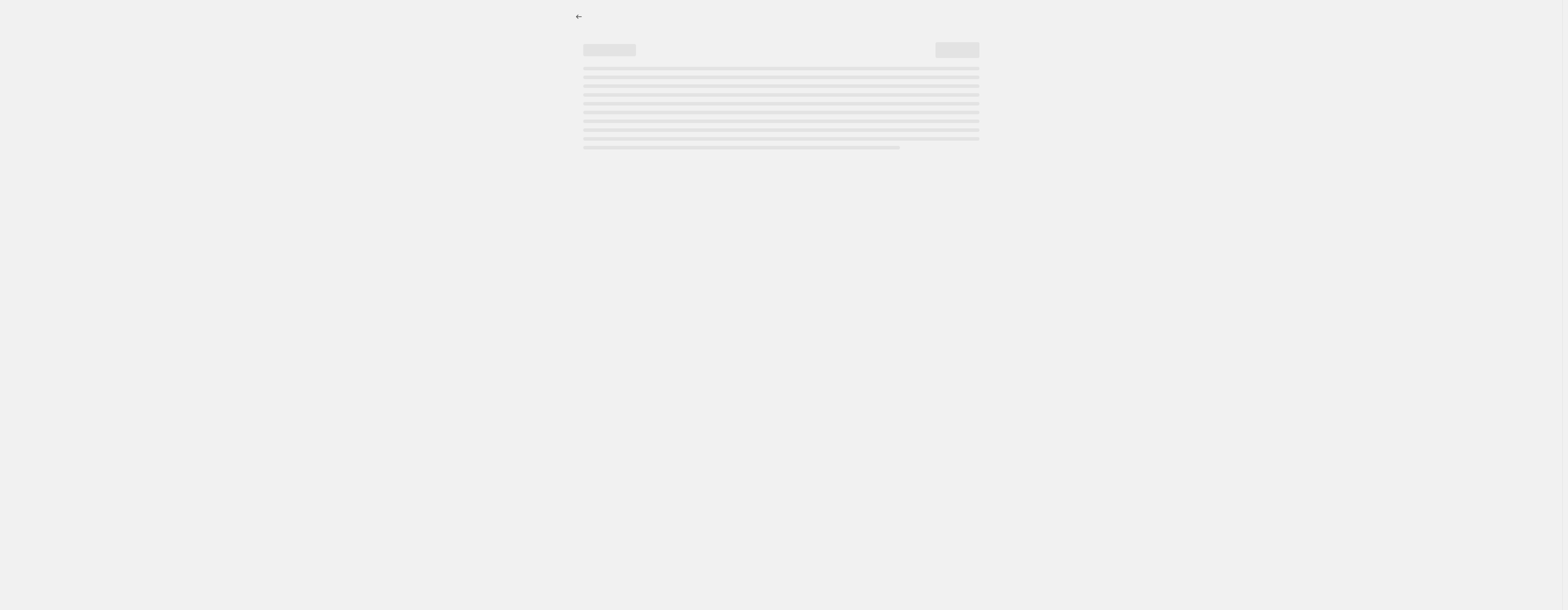
select select "percentage"
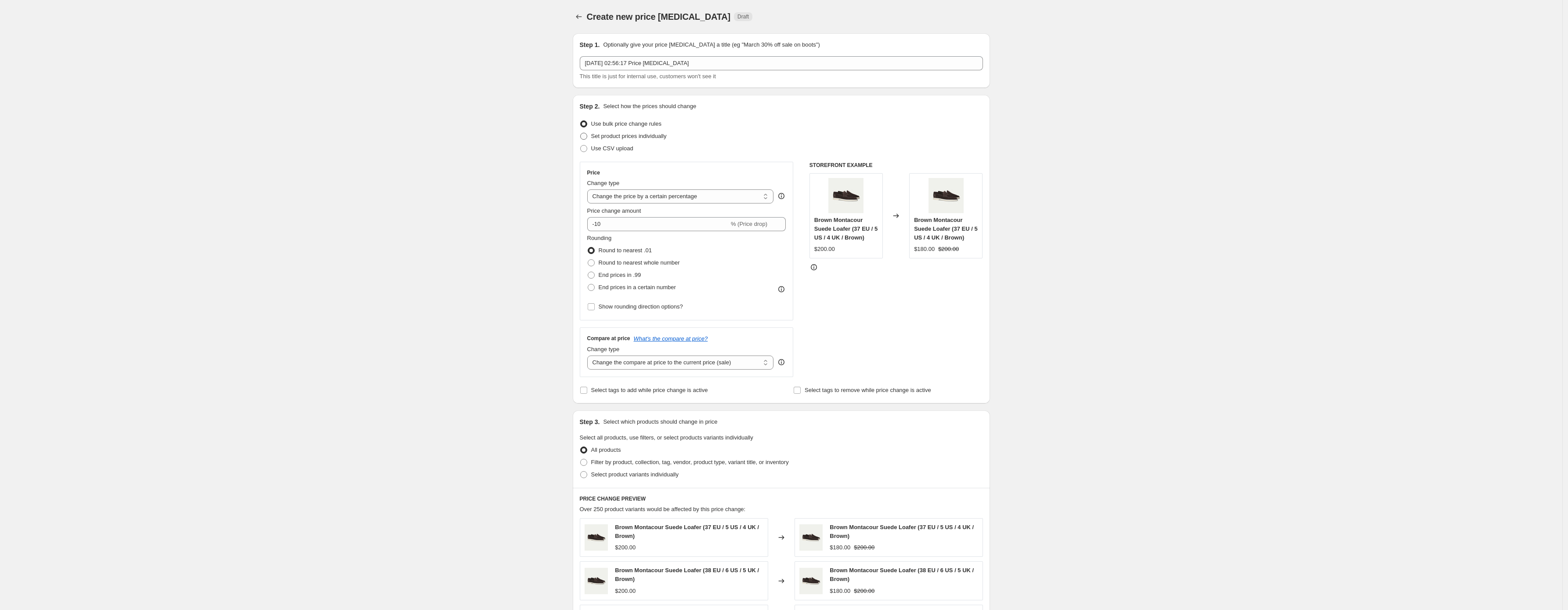
click at [629, 138] on span "Set product prices individually" at bounding box center [629, 136] width 76 height 7
click at [581, 133] on input "Set product prices individually" at bounding box center [580, 133] width 1 height 1
radio input "true"
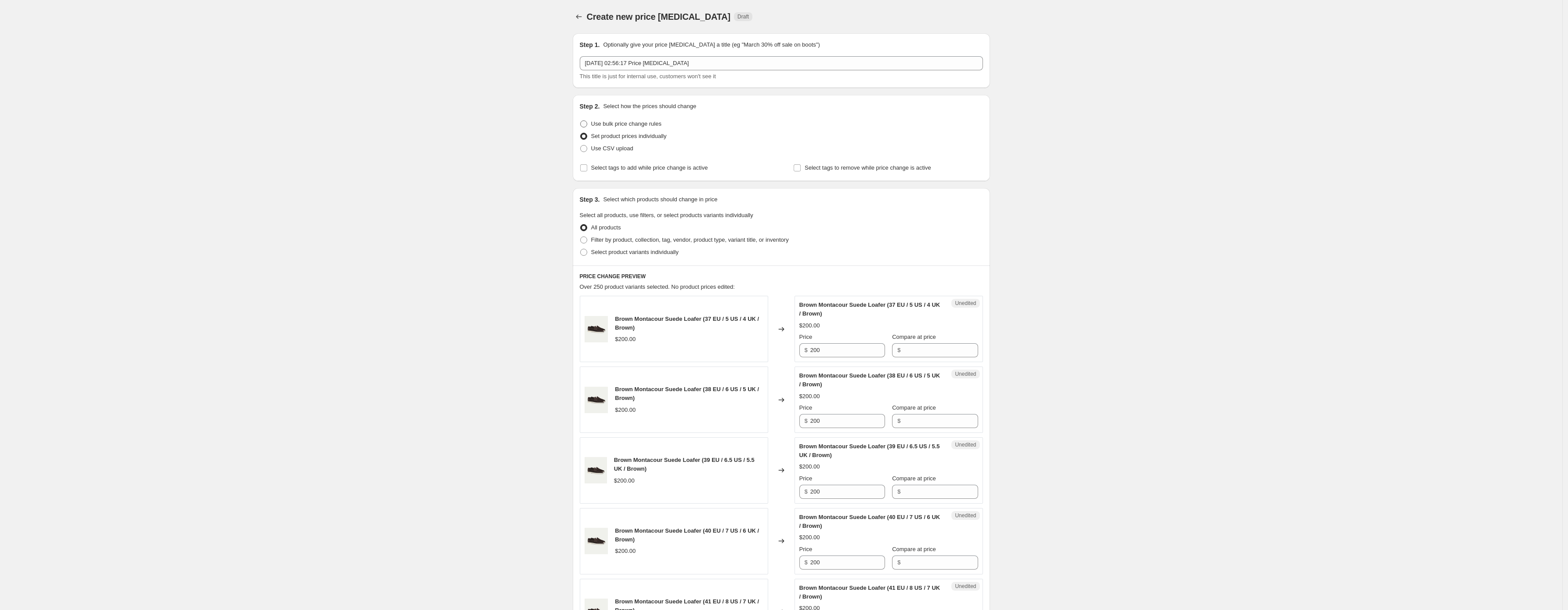
click at [588, 123] on span at bounding box center [584, 124] width 7 height 7
click at [581, 121] on input "Use bulk price change rules" at bounding box center [580, 120] width 1 height 1
radio input "true"
select select "percentage"
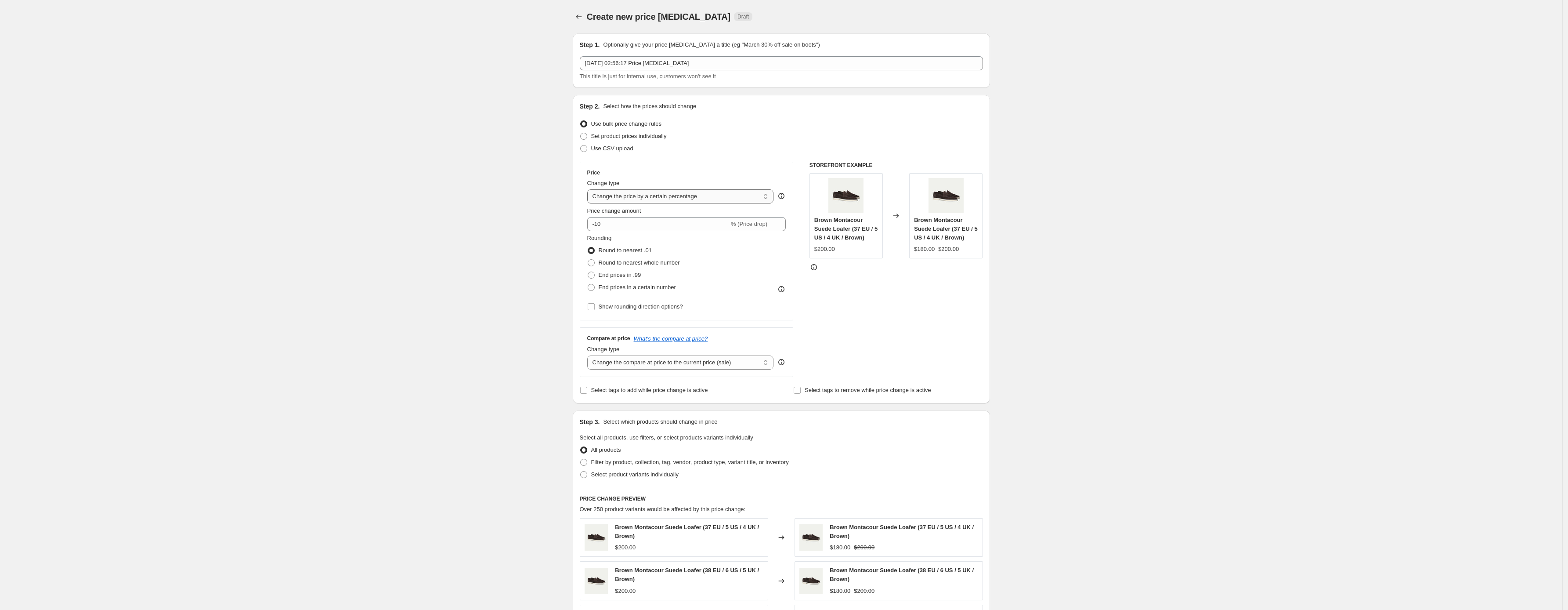
click at [667, 195] on select "Change the price to a certain amount Change the price by a certain amount Chang…" at bounding box center [681, 196] width 187 height 14
click at [643, 138] on span "Set product prices individually" at bounding box center [629, 136] width 76 height 7
click at [581, 133] on input "Set product prices individually" at bounding box center [580, 133] width 1 height 1
radio input "true"
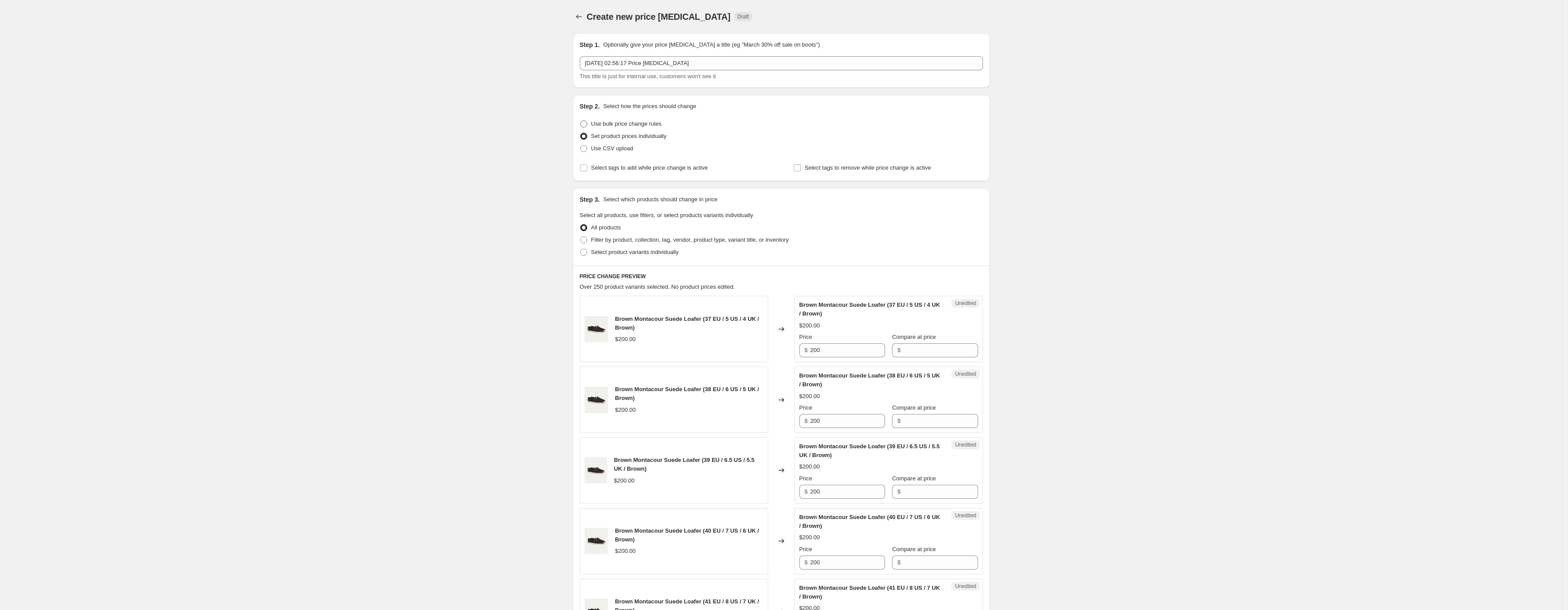
click at [634, 129] on label "Use bulk price change rules" at bounding box center [621, 124] width 82 height 12
click at [581, 121] on input "Use bulk price change rules" at bounding box center [580, 120] width 1 height 1
radio input "true"
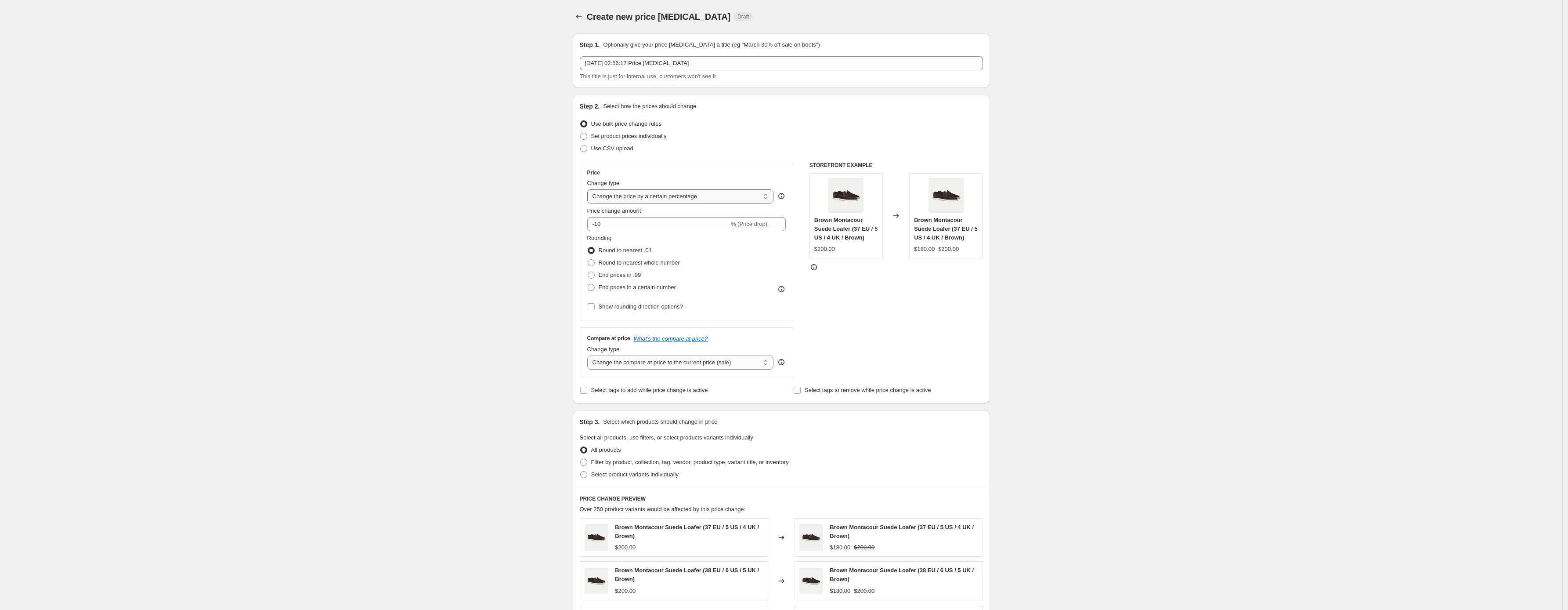
click at [698, 199] on select "Change the price to a certain amount Change the price by a certain amount Chang…" at bounding box center [681, 196] width 187 height 14
click at [637, 195] on select "Change the price to a certain amount Change the price by a certain amount Chang…" at bounding box center [681, 196] width 187 height 14
select select "no_change"
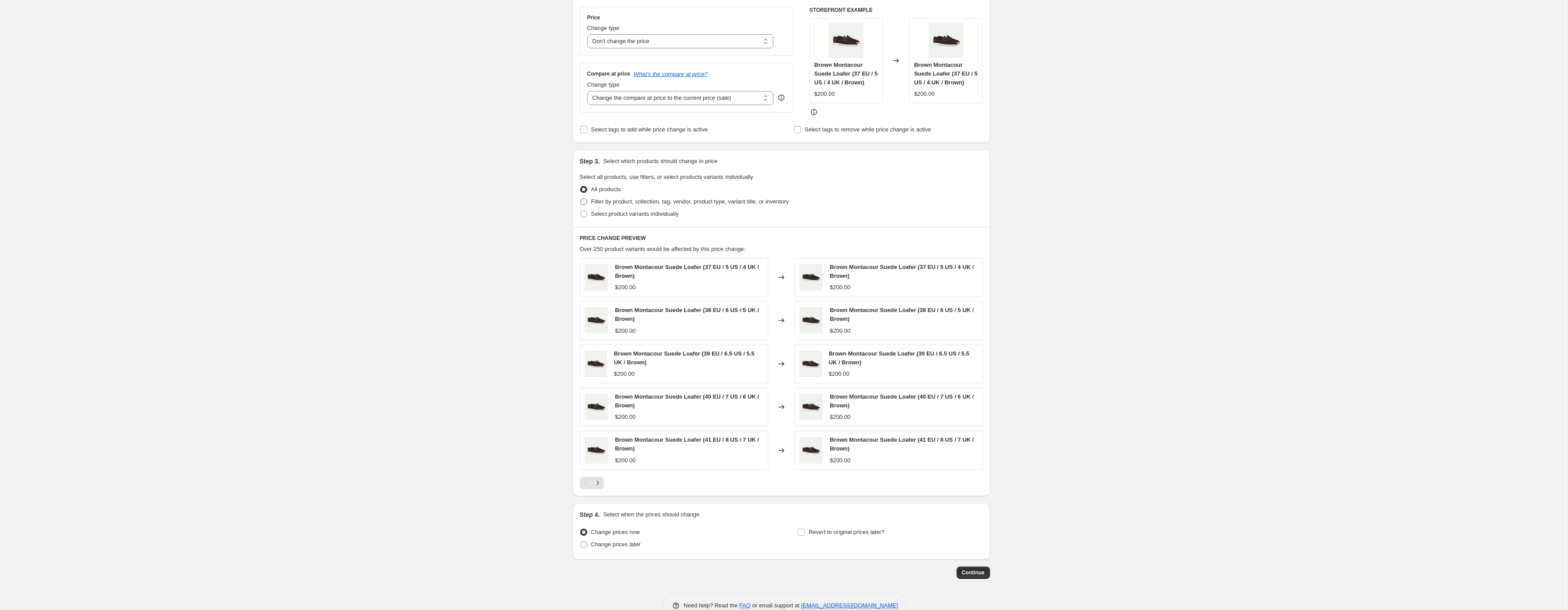
scroll to position [141, 0]
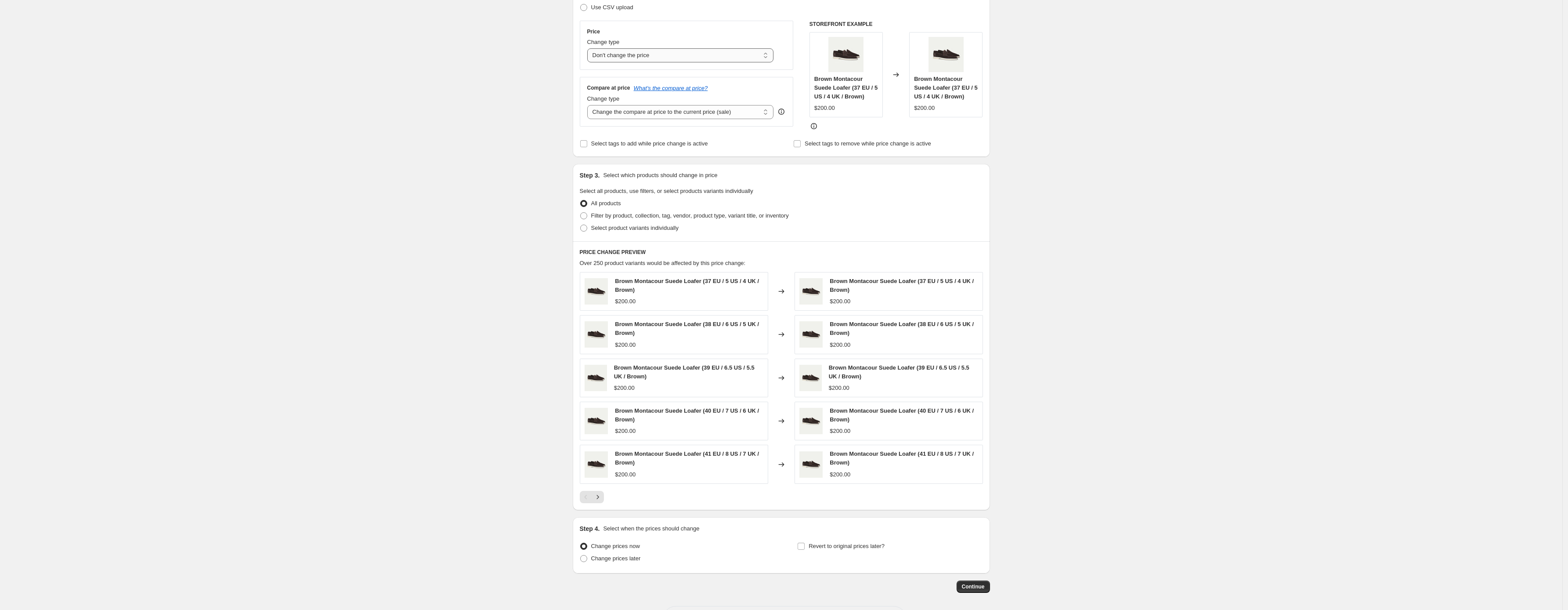
click at [712, 56] on select "Change the price to a certain amount Change the price by a certain amount Chang…" at bounding box center [681, 55] width 187 height 14
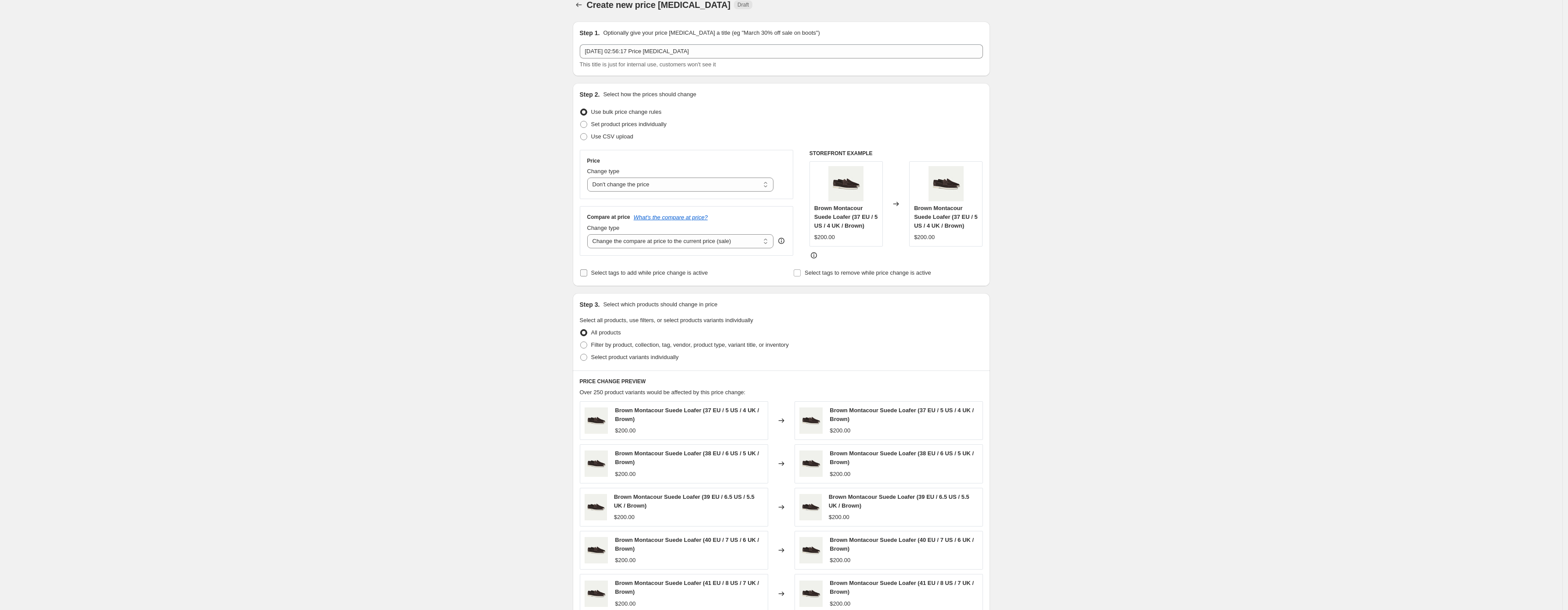
scroll to position [12, 0]
click at [707, 240] on select "Change the compare at price to the current price (sale) Change the compare at p…" at bounding box center [681, 241] width 187 height 14
click at [710, 246] on select "Change the compare at price to the current price (sale) Change the compare at p…" at bounding box center [681, 241] width 187 height 14
click at [712, 240] on select "Change the compare at price to the current price (sale) Change the compare at p…" at bounding box center [681, 241] width 187 height 14
select select "ep"
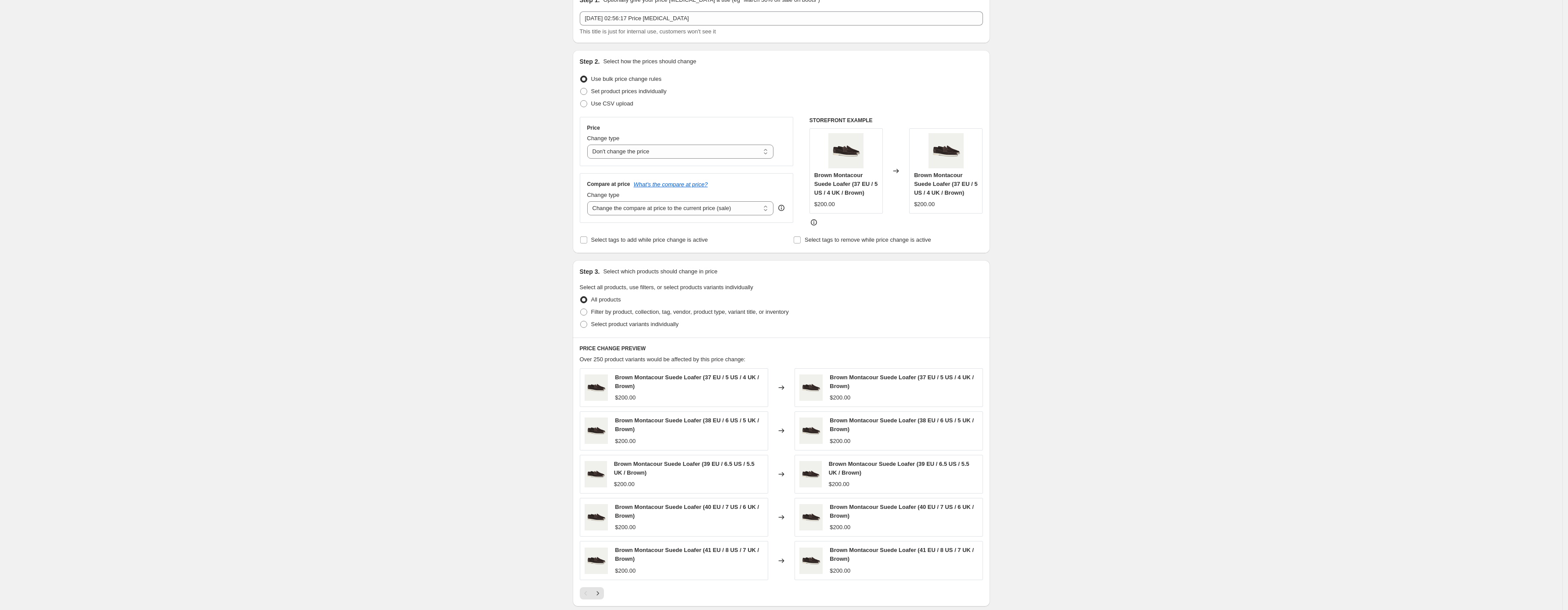
scroll to position [40, 0]
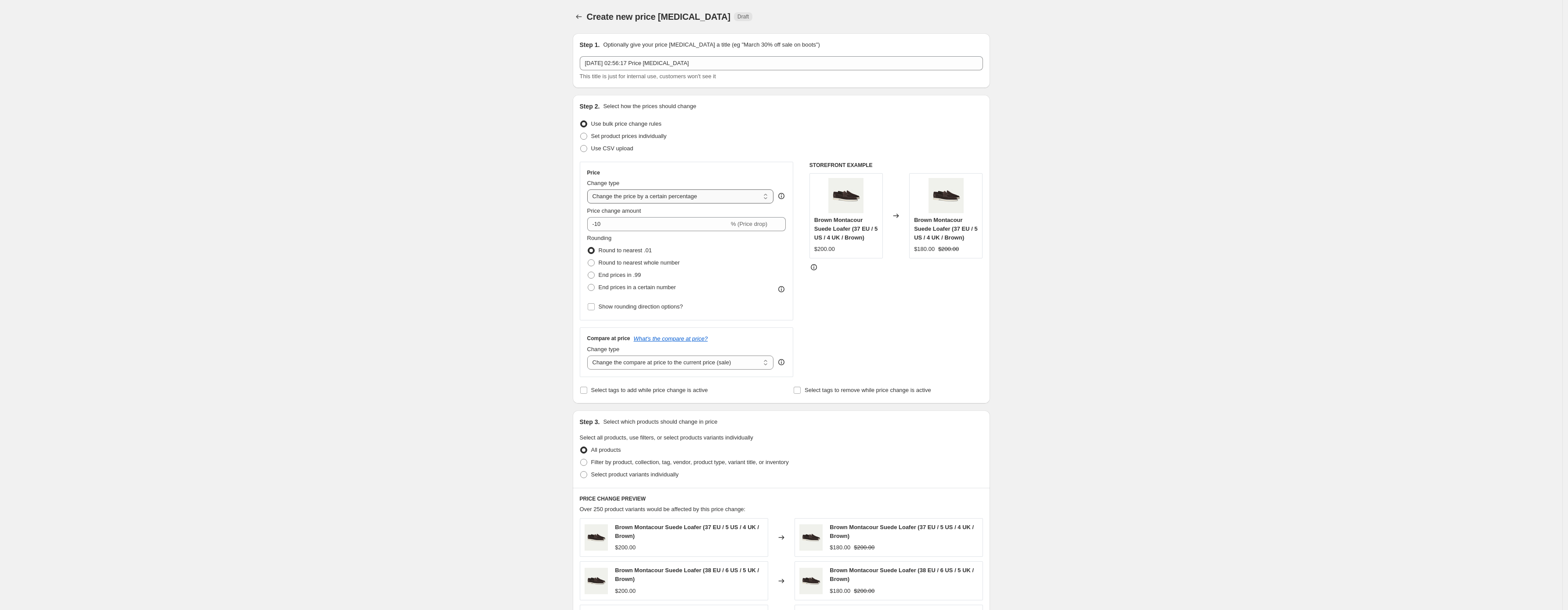
click at [697, 191] on select "Change the price to a certain amount Change the price by a certain amount Chang…" at bounding box center [681, 196] width 187 height 14
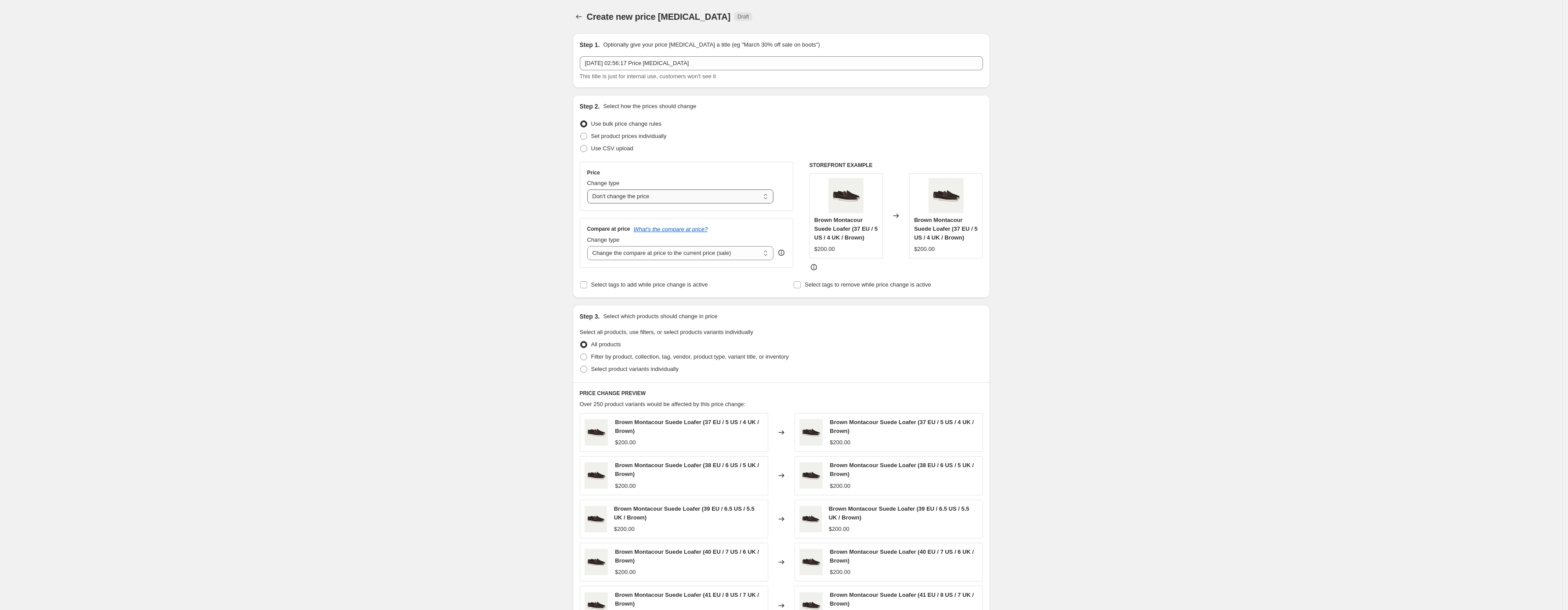
click at [616, 200] on select "Change the price to a certain amount Change the price by a certain amount Chang…" at bounding box center [681, 196] width 187 height 14
select select "percentage"
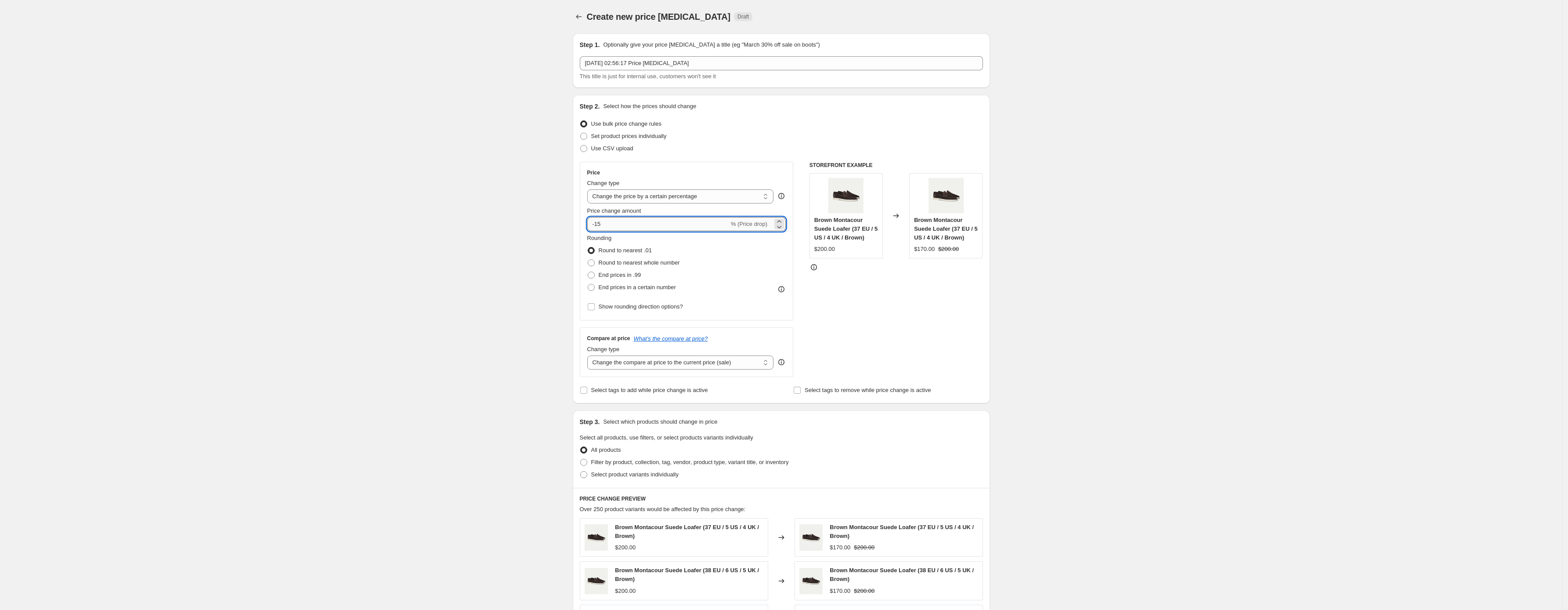
click at [650, 219] on input "-15" at bounding box center [658, 224] width 142 height 14
click at [709, 220] on input "-15" at bounding box center [658, 224] width 142 height 14
type input "-1"
type input "0"
click at [774, 244] on div "Rounding Round to nearest .01 Round to nearest whole number End prices in .99 E…" at bounding box center [687, 264] width 199 height 60
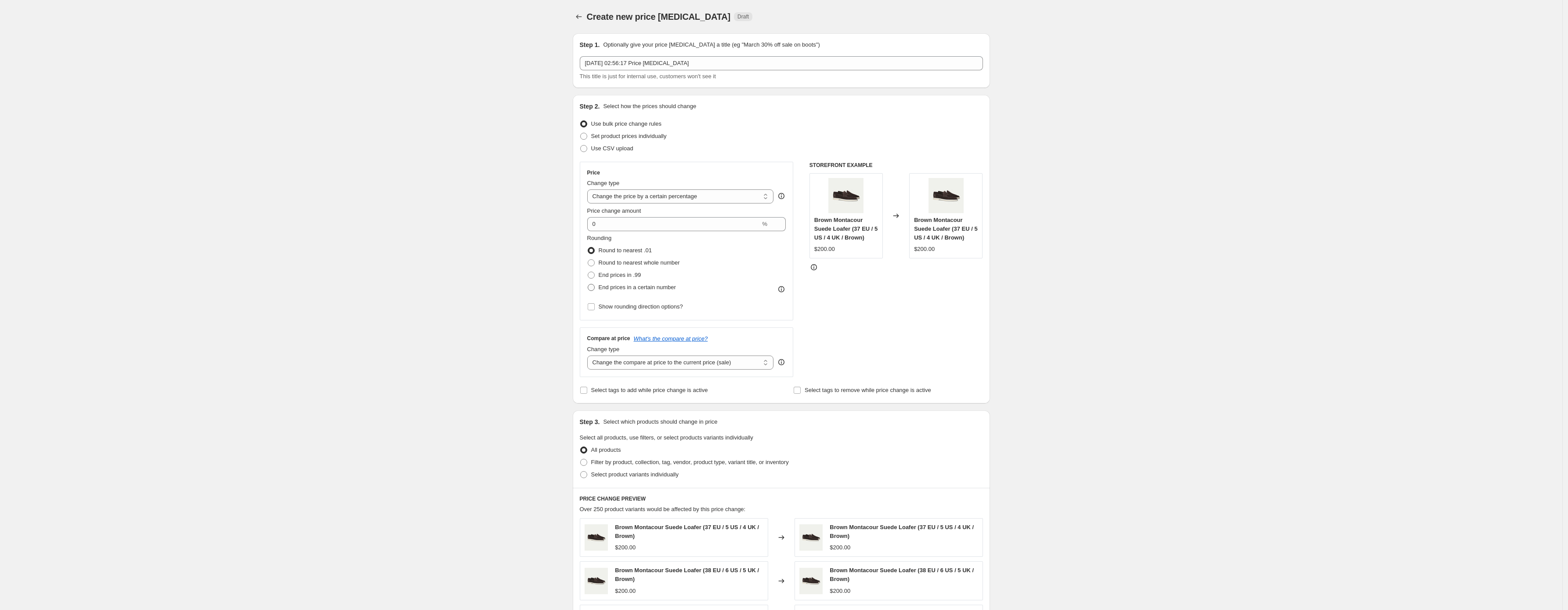
click at [660, 292] on label "End prices in a certain number" at bounding box center [632, 287] width 89 height 12
click at [588, 284] on input "End prices in a certain number" at bounding box center [588, 284] width 1 height 1
radio input "true"
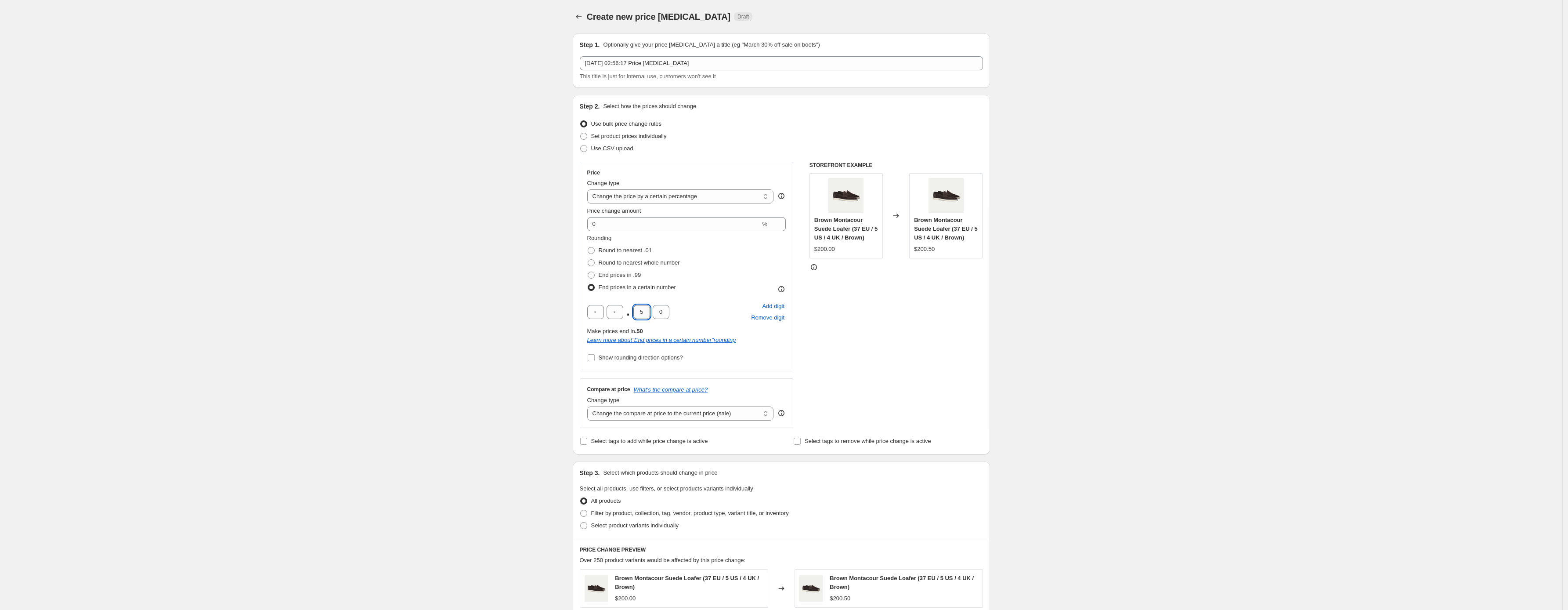
click at [648, 311] on input "5" at bounding box center [641, 312] width 16 height 14
type input "0"
click at [616, 311] on input "text" at bounding box center [614, 312] width 16 height 14
type input "0"
click at [700, 317] on div "0 . 0 0 Add digit Remove digit" at bounding box center [687, 312] width 199 height 23
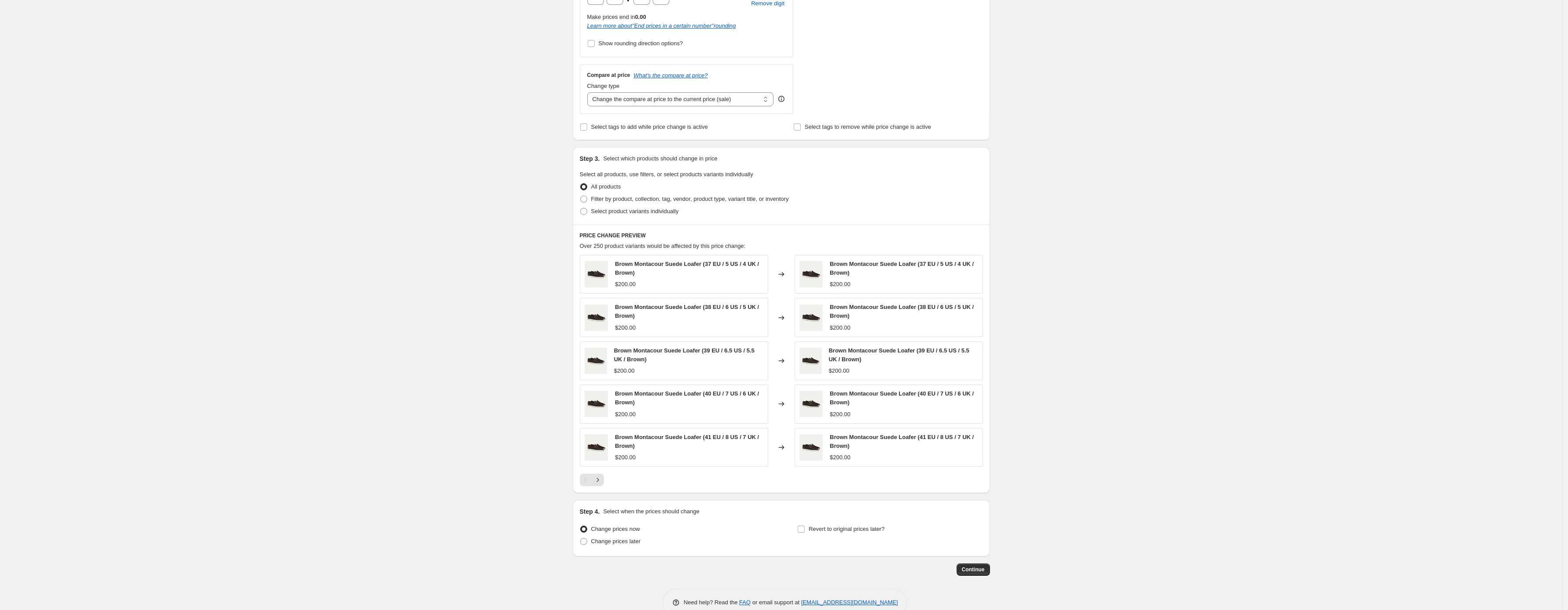
scroll to position [333, 0]
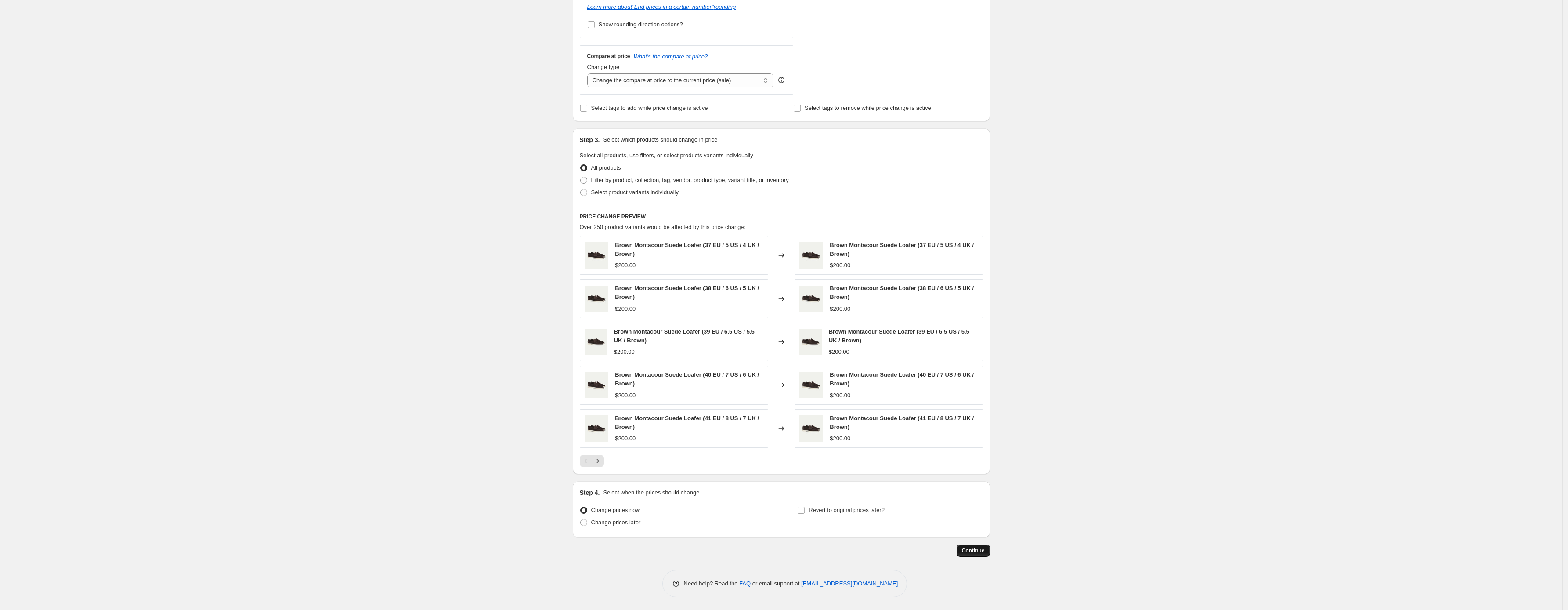
click at [985, 552] on span "Continue" at bounding box center [973, 551] width 23 height 7
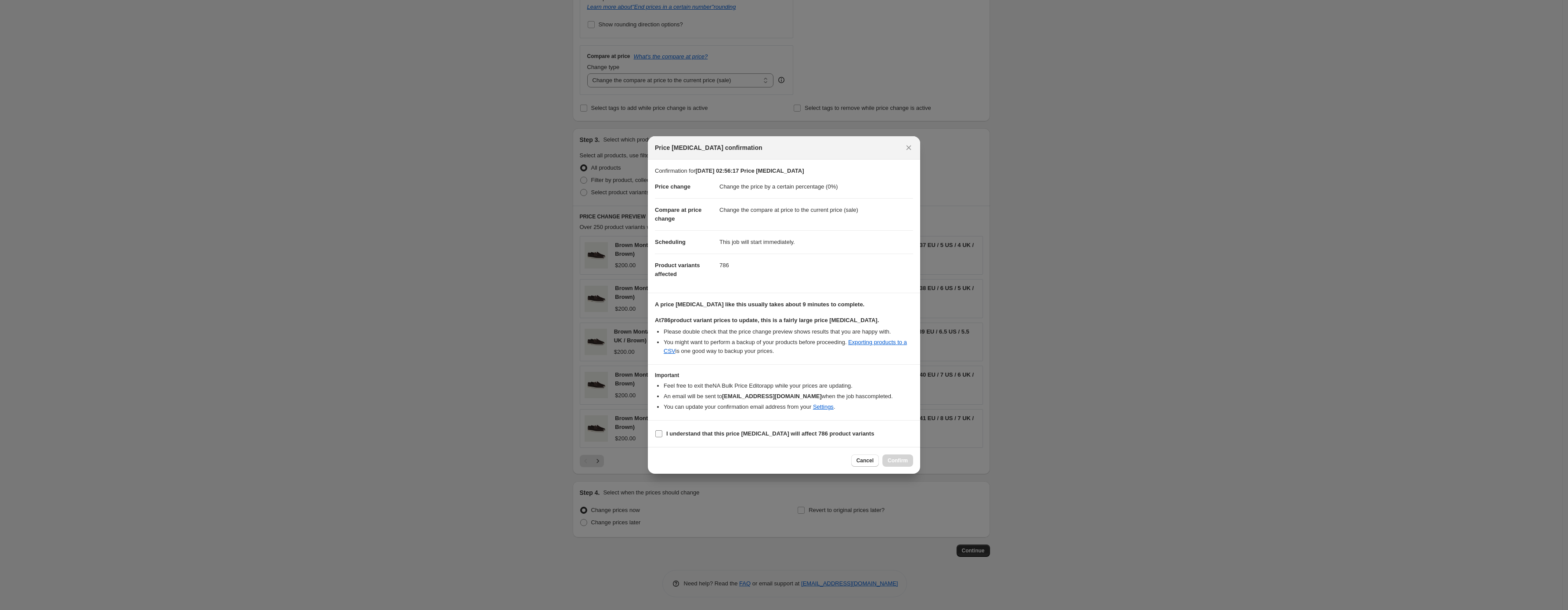
click at [656, 432] on input "I understand that this price [MEDICAL_DATA] will affect 786 product variants" at bounding box center [659, 434] width 7 height 7
checkbox input "true"
click at [911, 145] on icon "Close" at bounding box center [909, 147] width 9 height 9
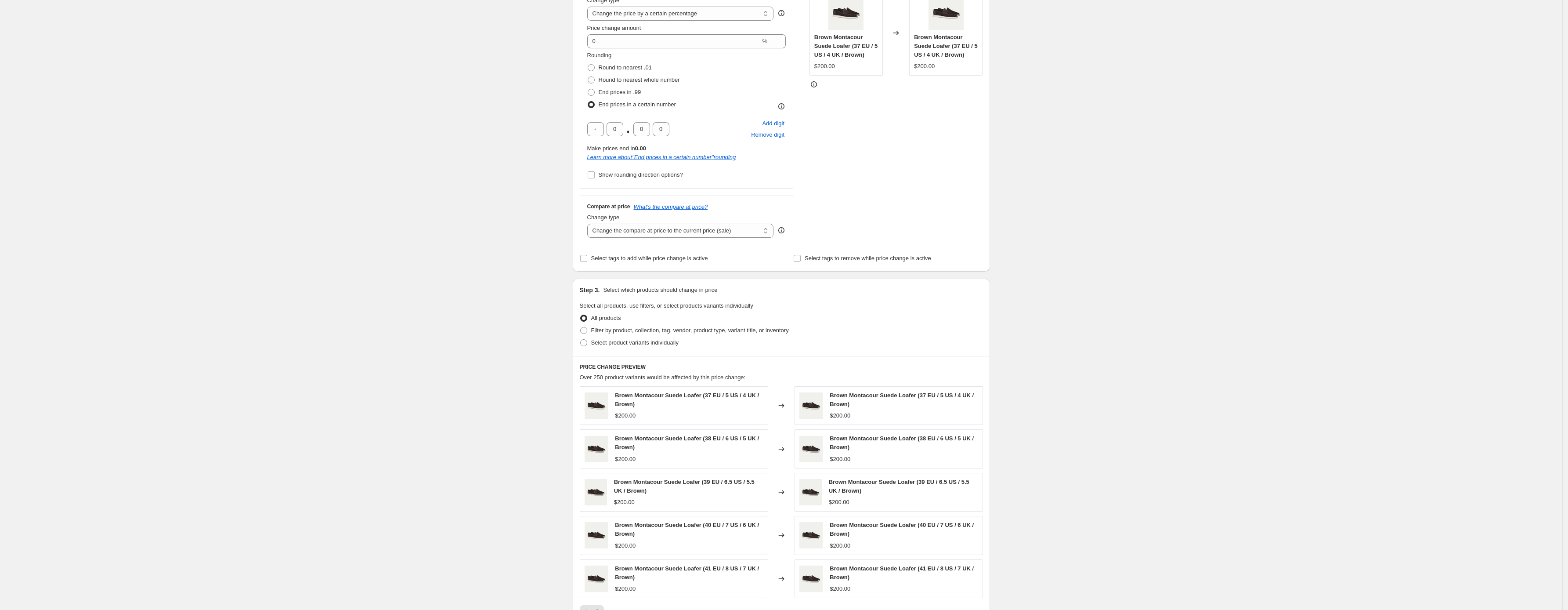
scroll to position [182, 0]
click at [743, 228] on select "Change the compare at price to the current price (sale) Change the compare at p…" at bounding box center [681, 231] width 187 height 14
select select "no_change"
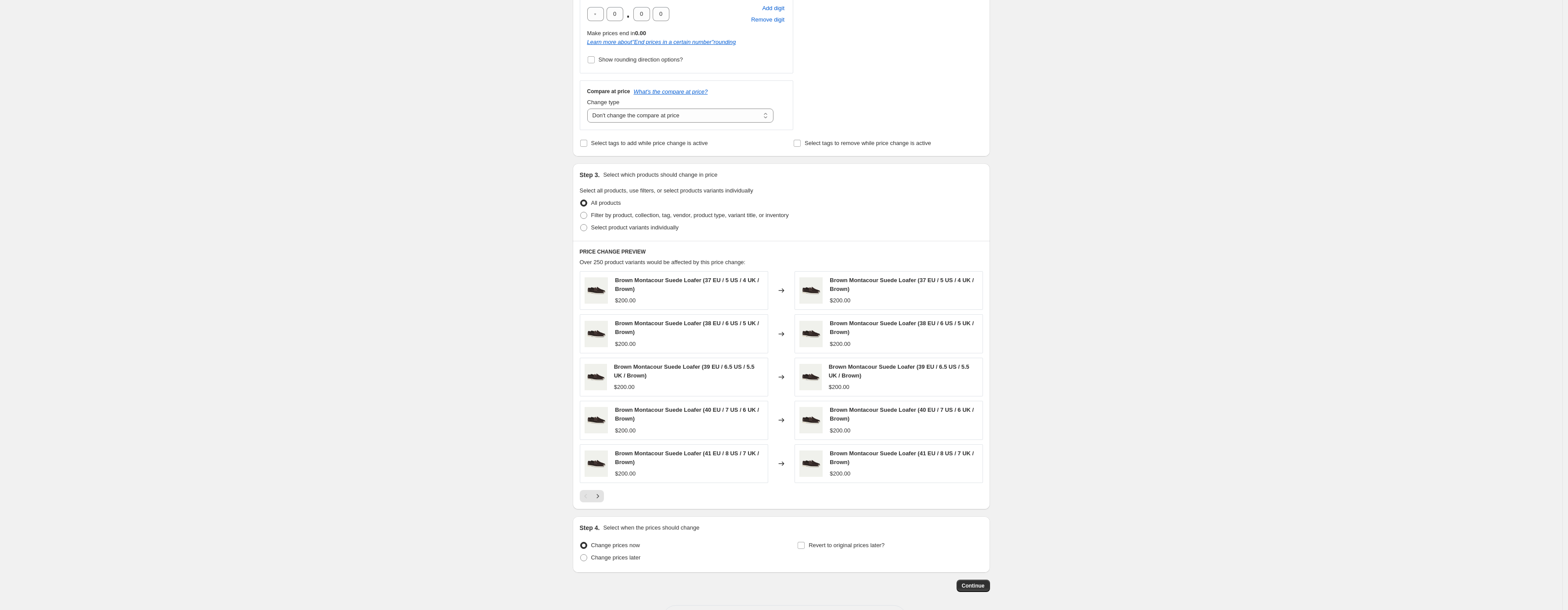
scroll to position [333, 0]
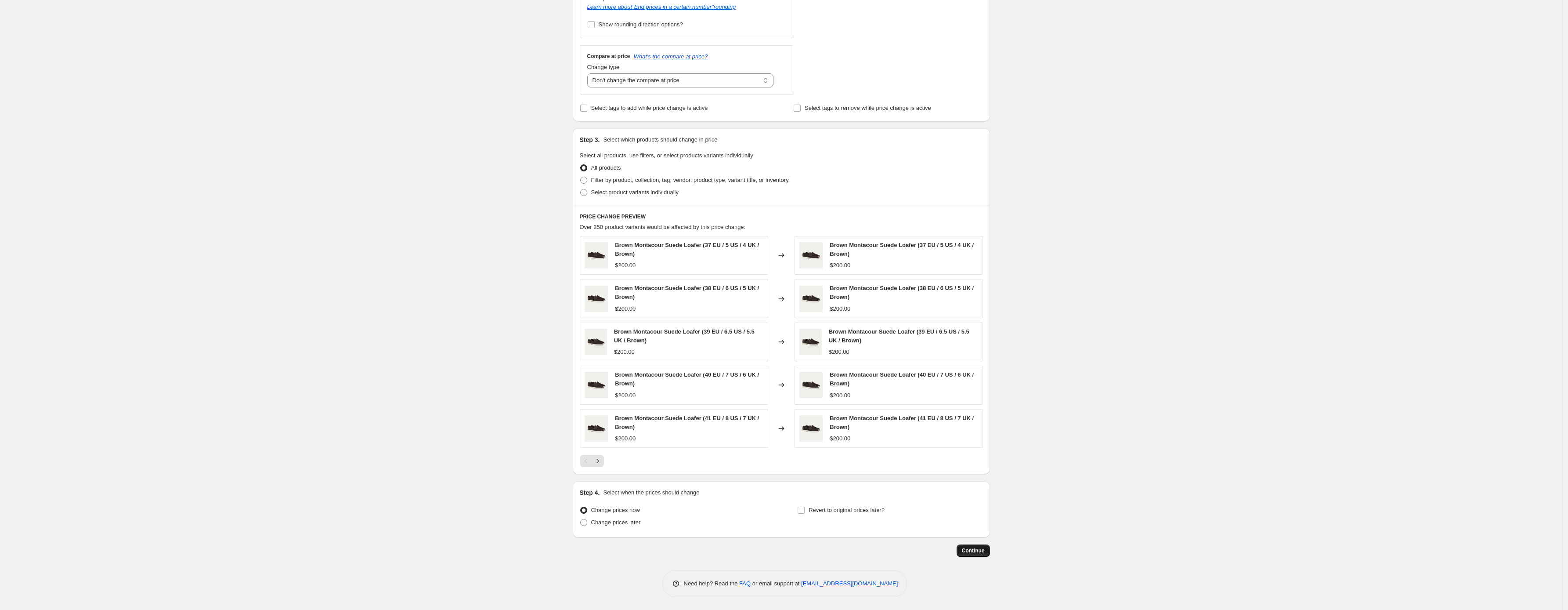
click at [979, 549] on span "Continue" at bounding box center [973, 551] width 23 height 7
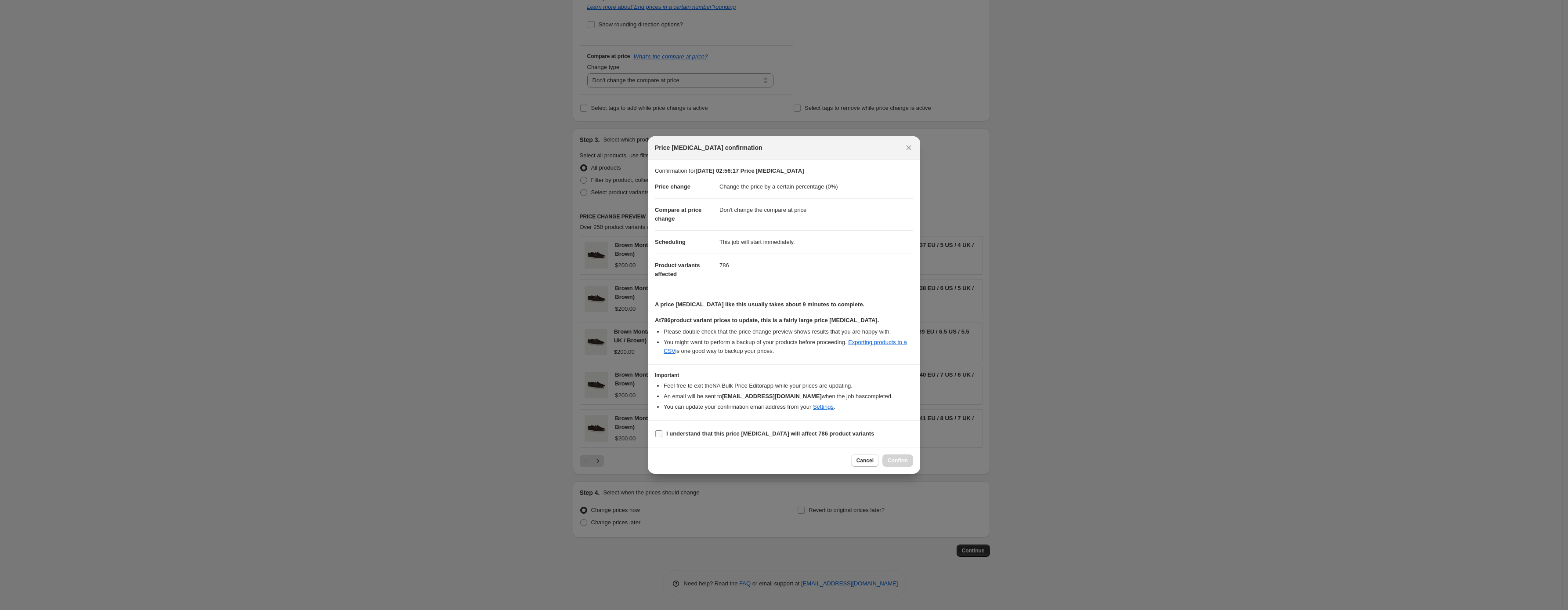
click at [664, 436] on label "I understand that this price [MEDICAL_DATA] will affect 786 product variants" at bounding box center [764, 434] width 219 height 12
click at [662, 436] on input "I understand that this price [MEDICAL_DATA] will affect 786 product variants" at bounding box center [659, 434] width 7 height 7
checkbox input "true"
click at [897, 461] on span "Confirm" at bounding box center [897, 461] width 20 height 7
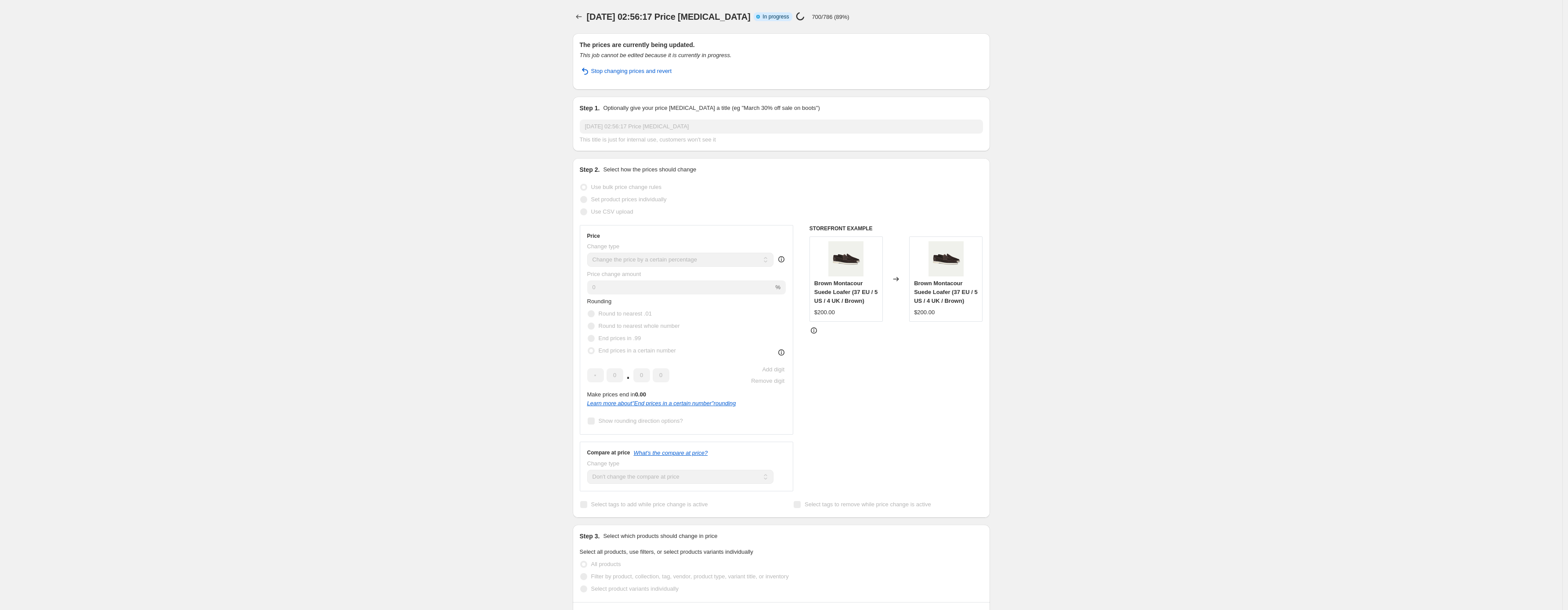
select select "percentage"
select select "no_change"
